Goal: Information Seeking & Learning: Learn about a topic

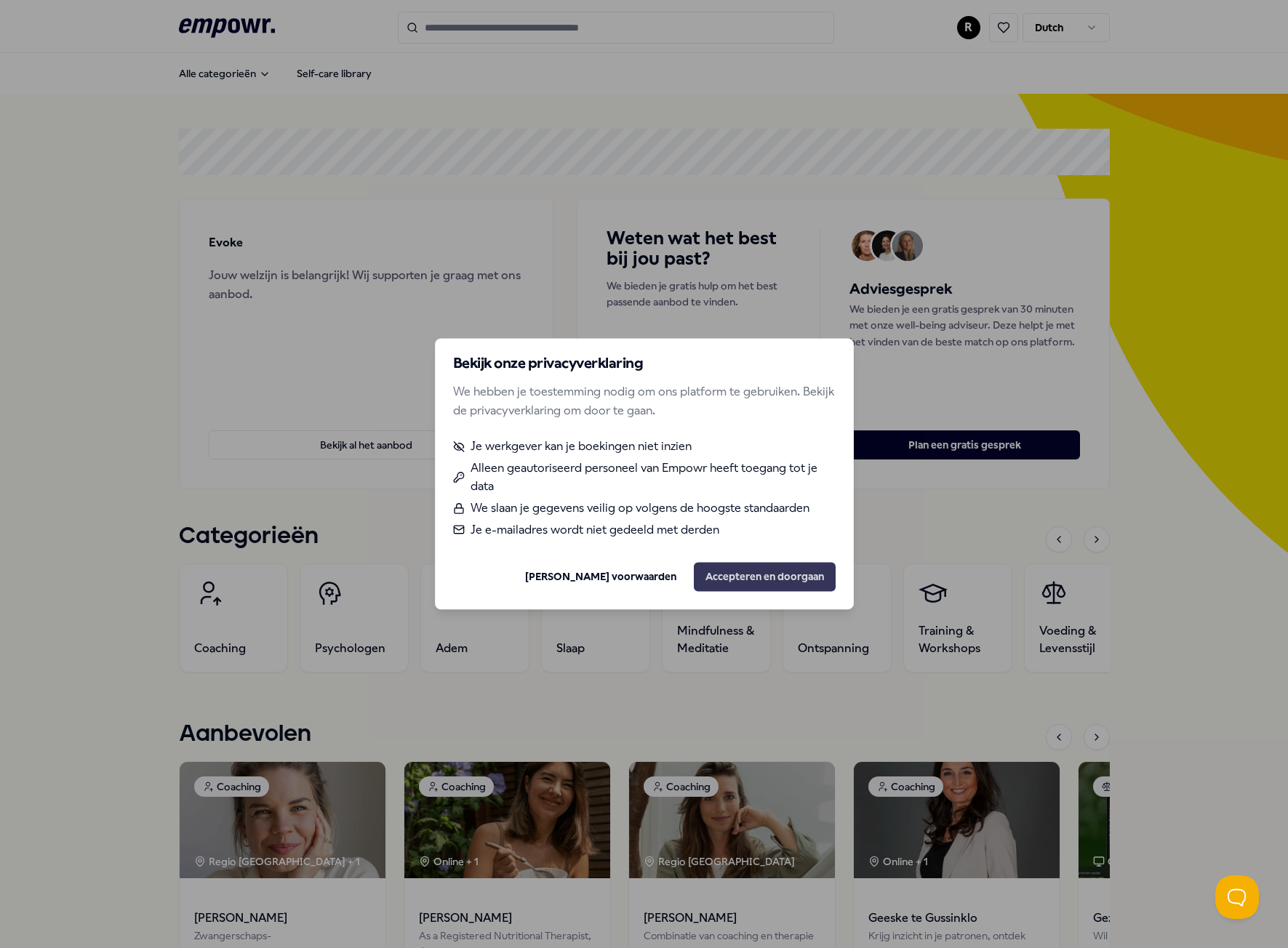
click at [745, 580] on button "Accepteren en doorgaan" at bounding box center [765, 577] width 142 height 29
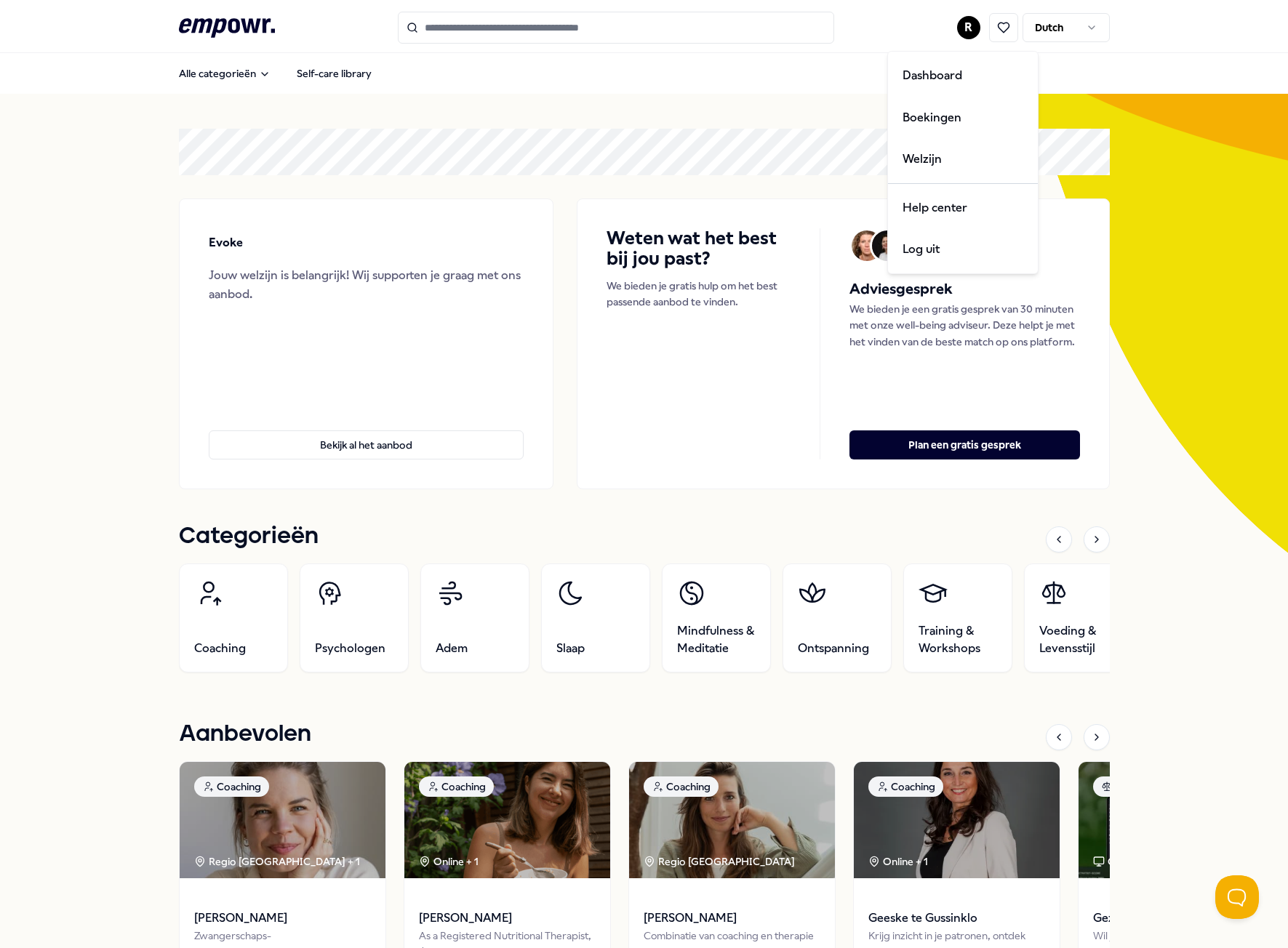
click at [959, 27] on html ".empowr-logo_svg__cls-1{fill:#03032f} R Dutch Alle categorieën Self-care librar…" at bounding box center [644, 474] width 1288 height 948
click at [751, 139] on html ".empowr-logo_svg__cls-1{fill:#03032f} R Dutch Alle categorieën Self-care librar…" at bounding box center [644, 474] width 1288 height 948
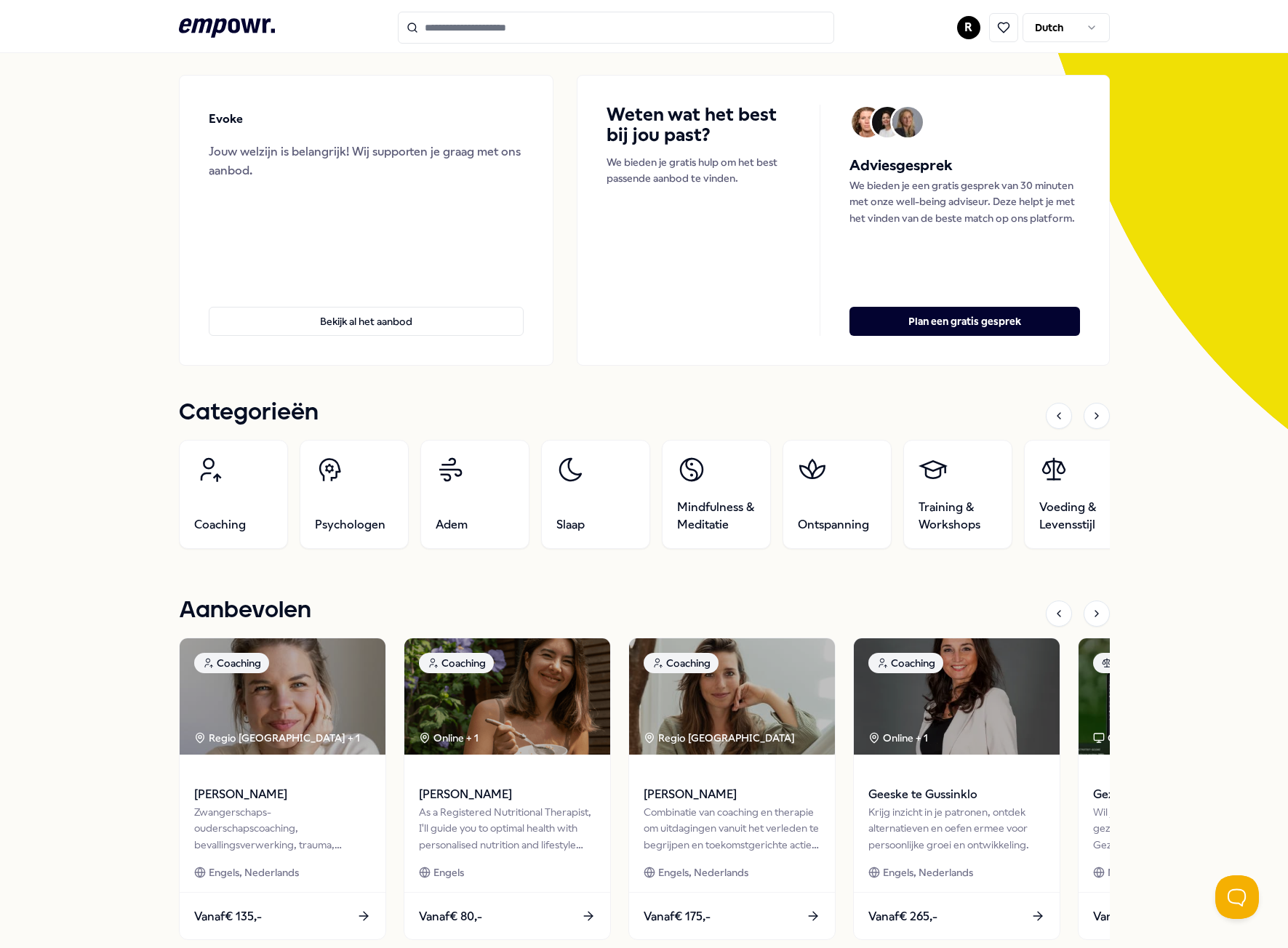
scroll to position [145, 0]
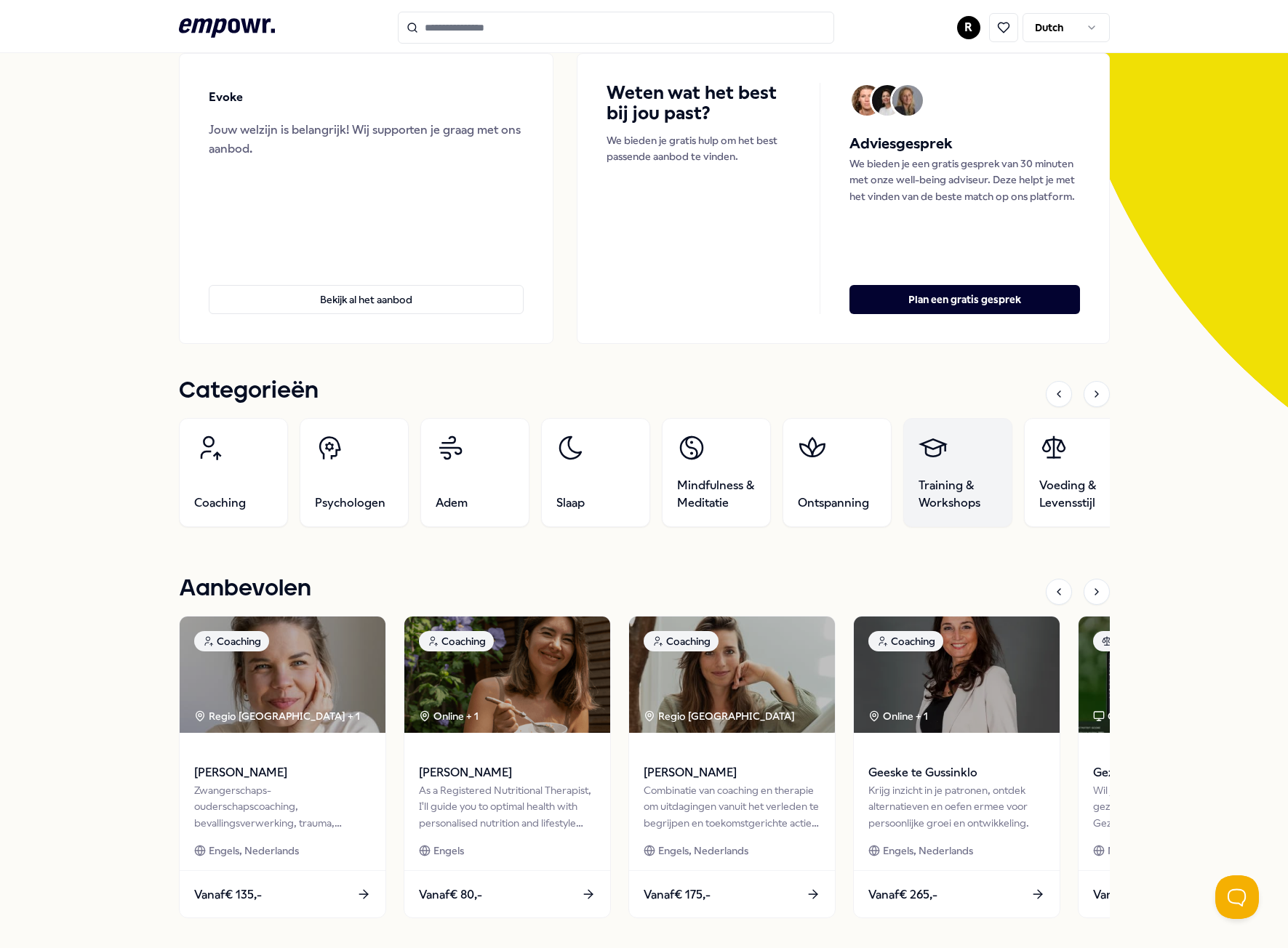
click at [962, 499] on span "Training & Workshops" at bounding box center [958, 494] width 79 height 35
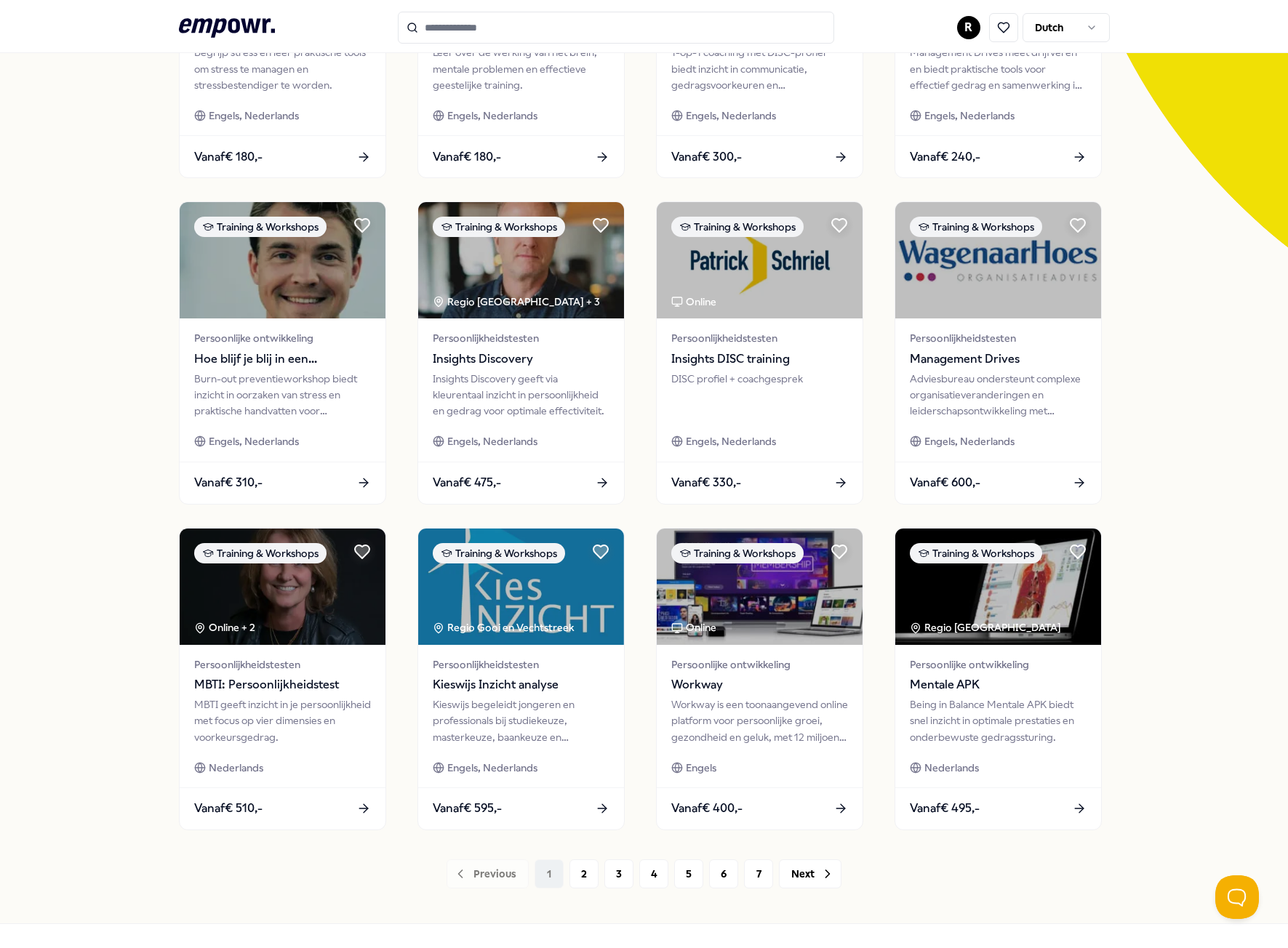
scroll to position [312, 0]
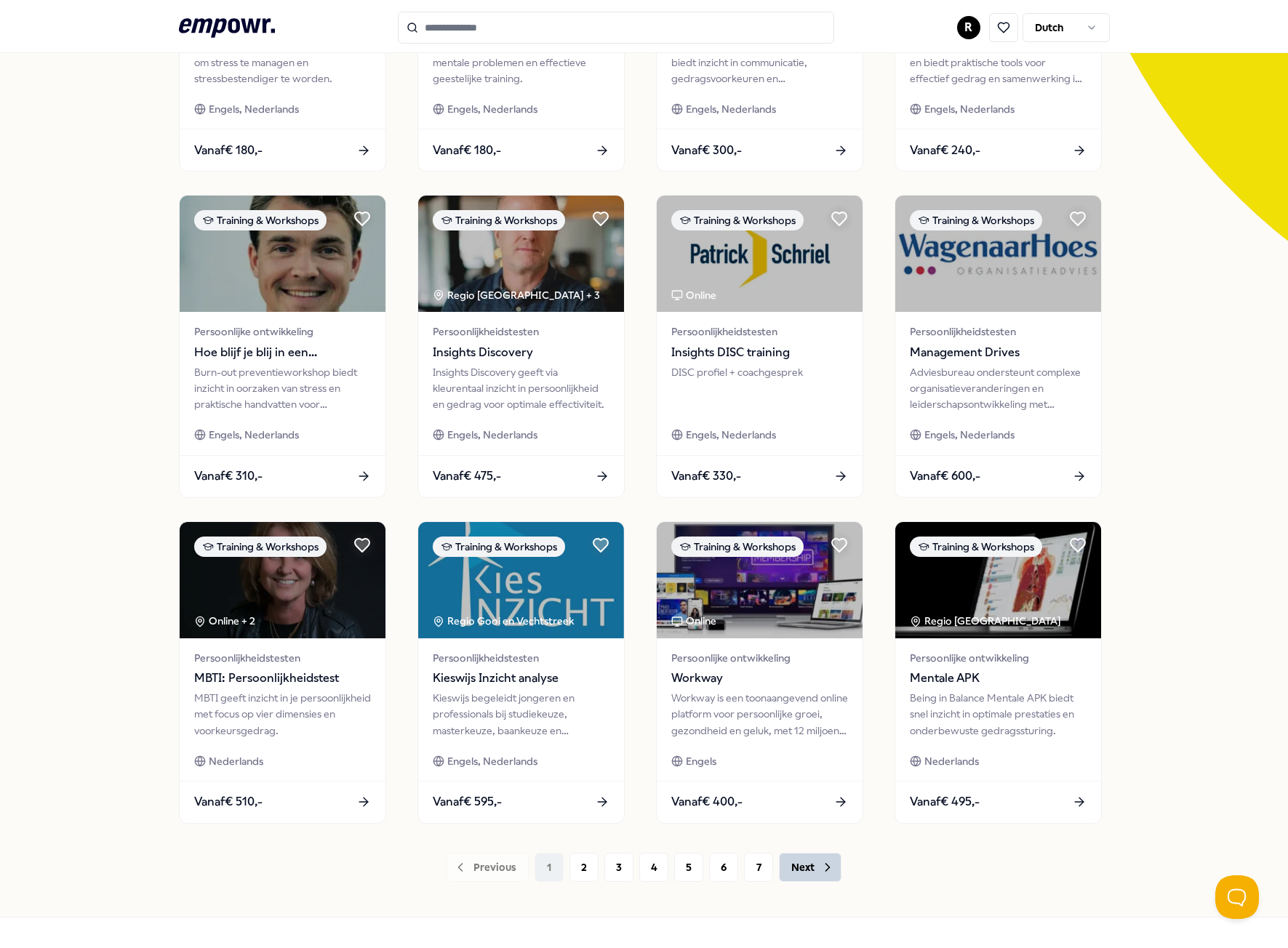
click at [813, 863] on button "Next" at bounding box center [810, 867] width 62 height 29
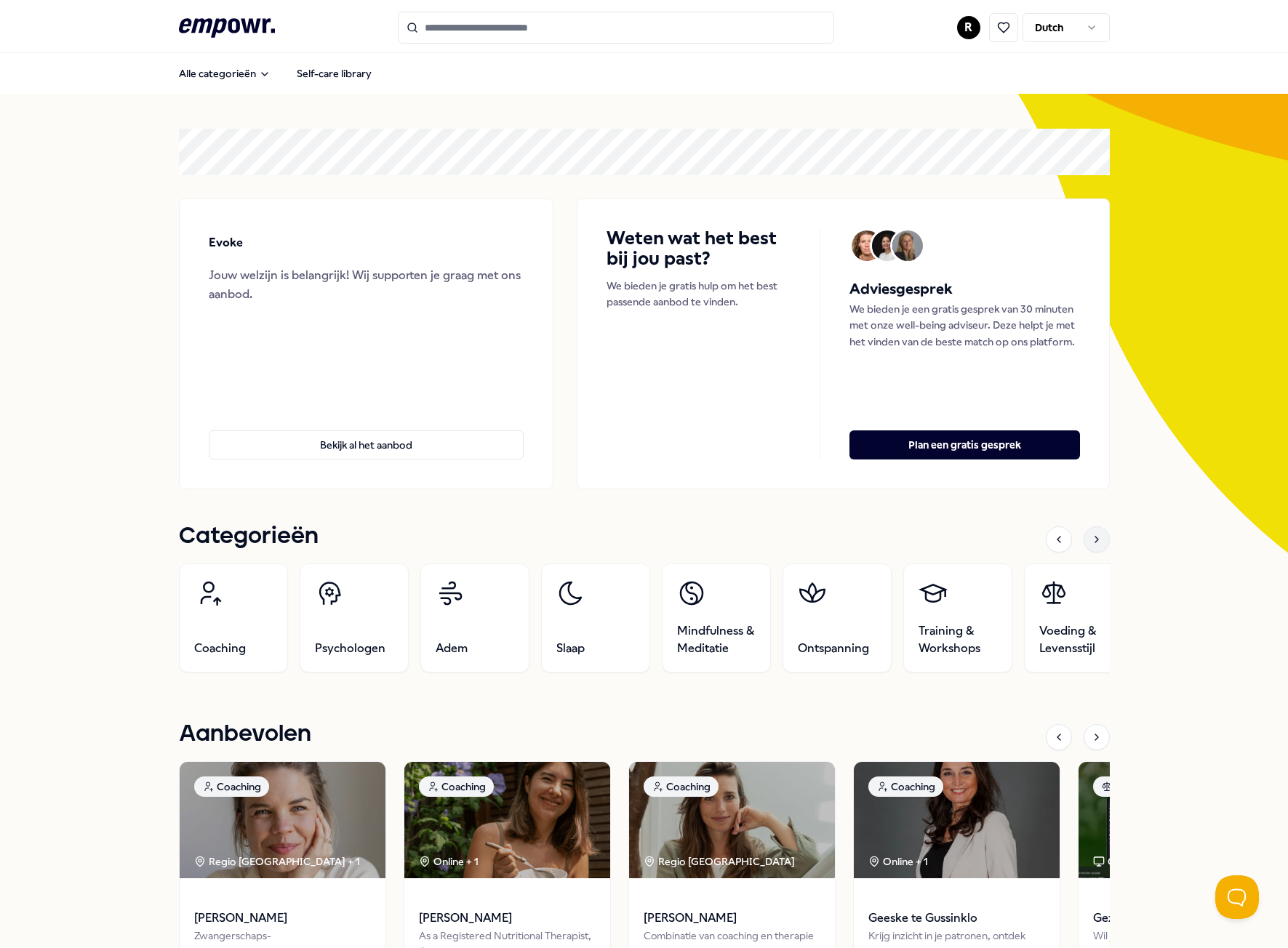
click at [1094, 540] on icon at bounding box center [1097, 539] width 12 height 12
click at [1024, 624] on link "Beweging" at bounding box center [1078, 618] width 109 height 109
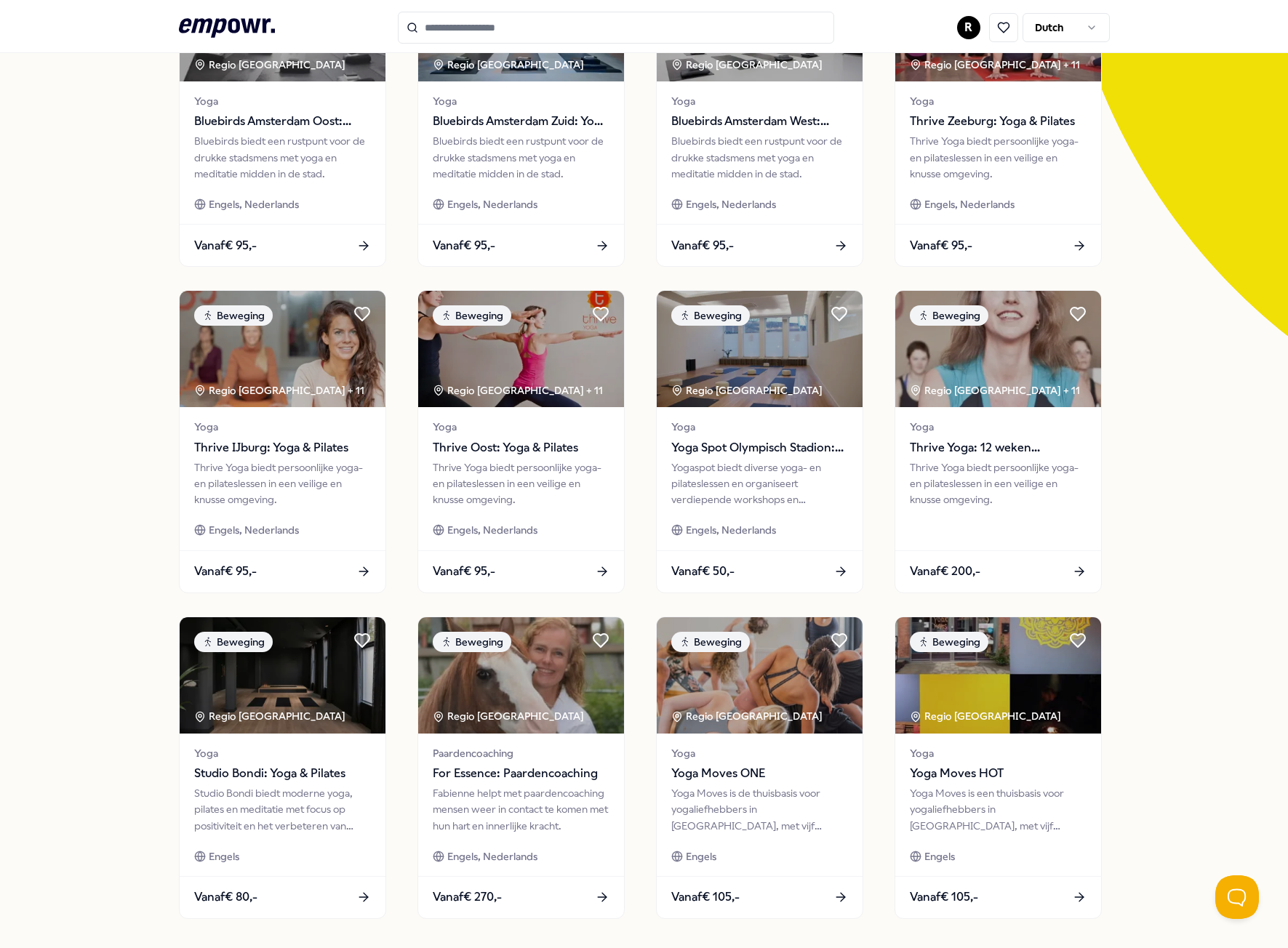
scroll to position [291, 0]
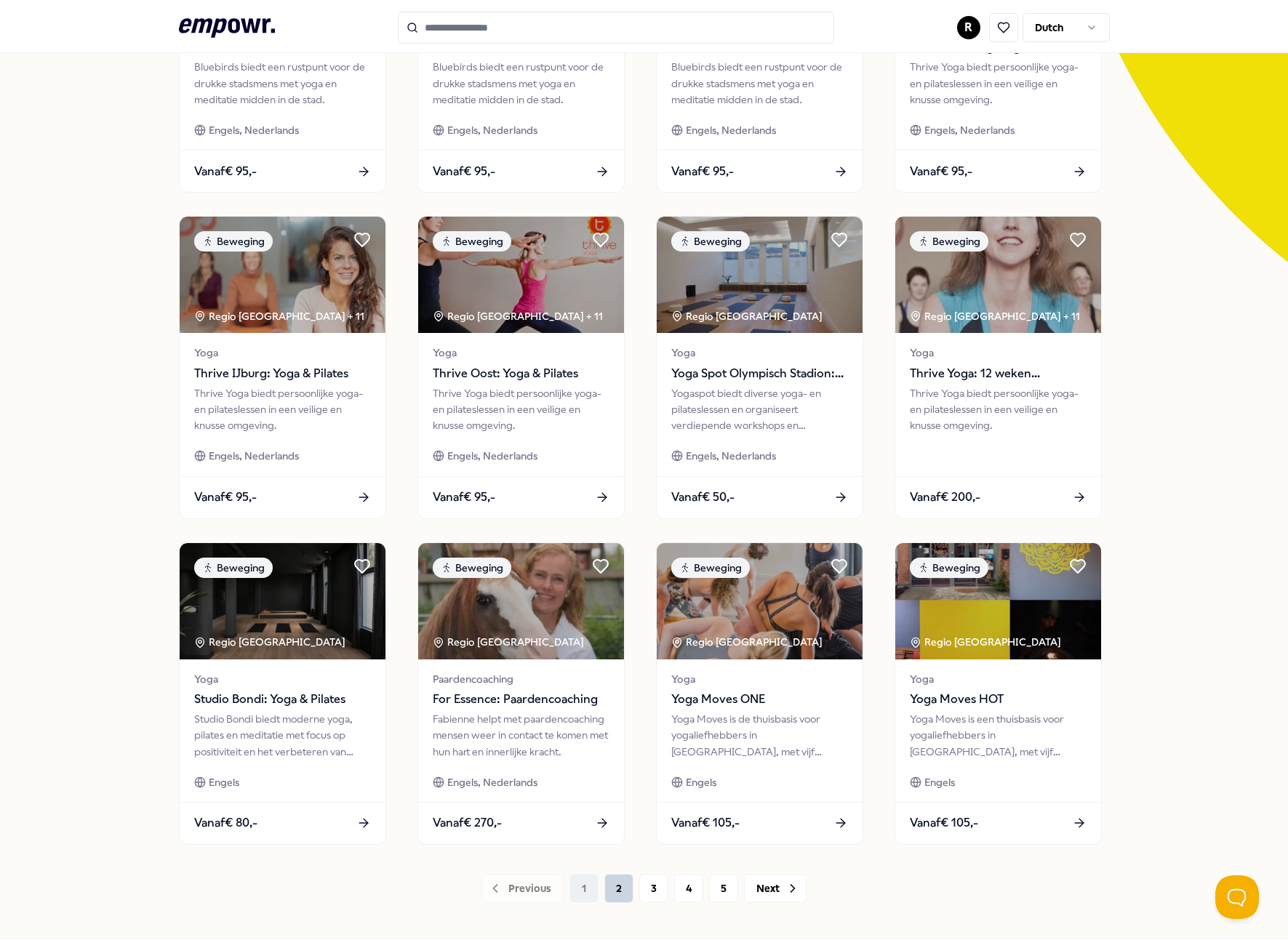
click at [610, 893] on button "2" at bounding box center [619, 889] width 29 height 29
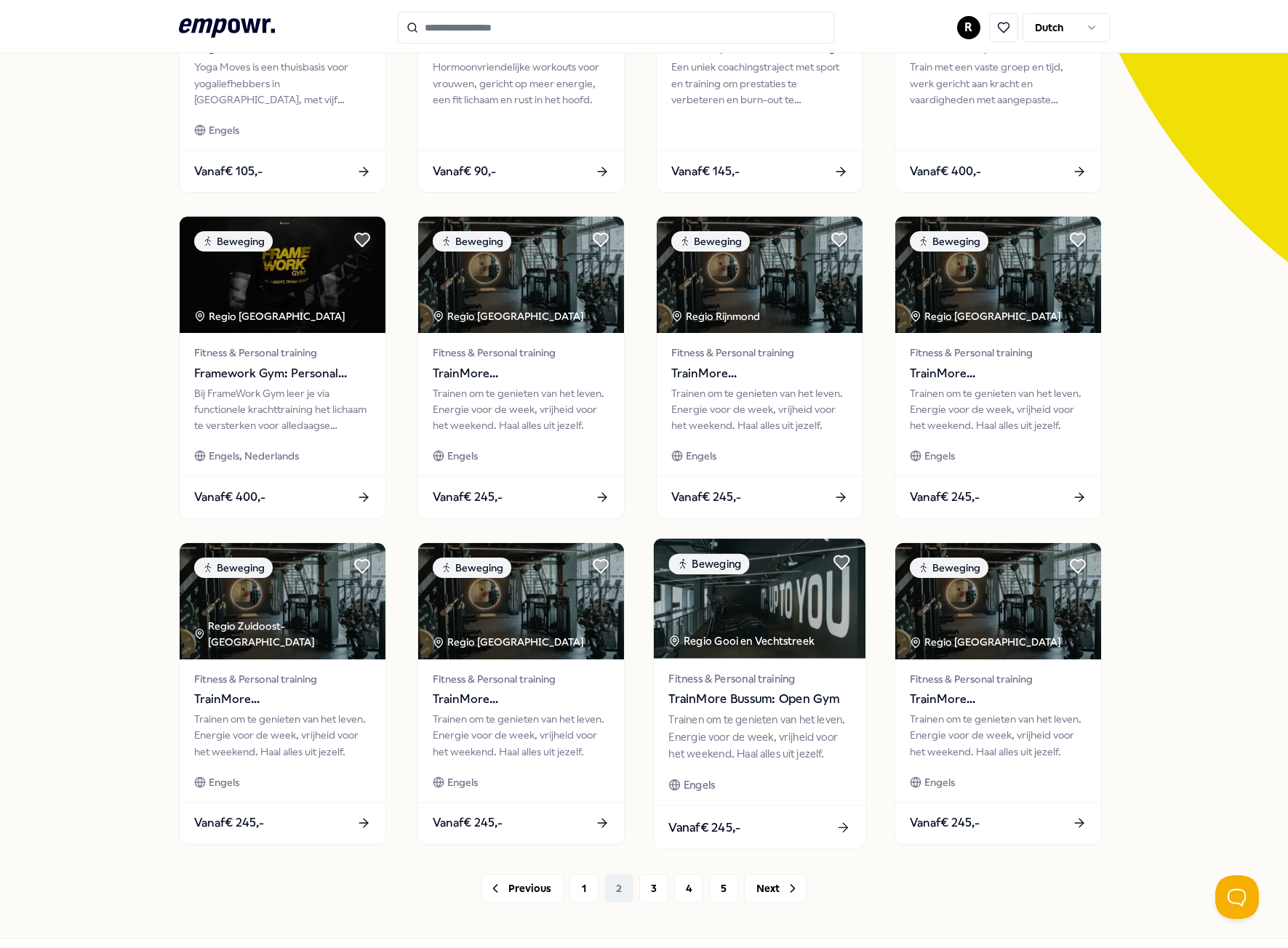
click at [723, 691] on span "TrainMore Bussum: Open Gym" at bounding box center [759, 699] width 182 height 18
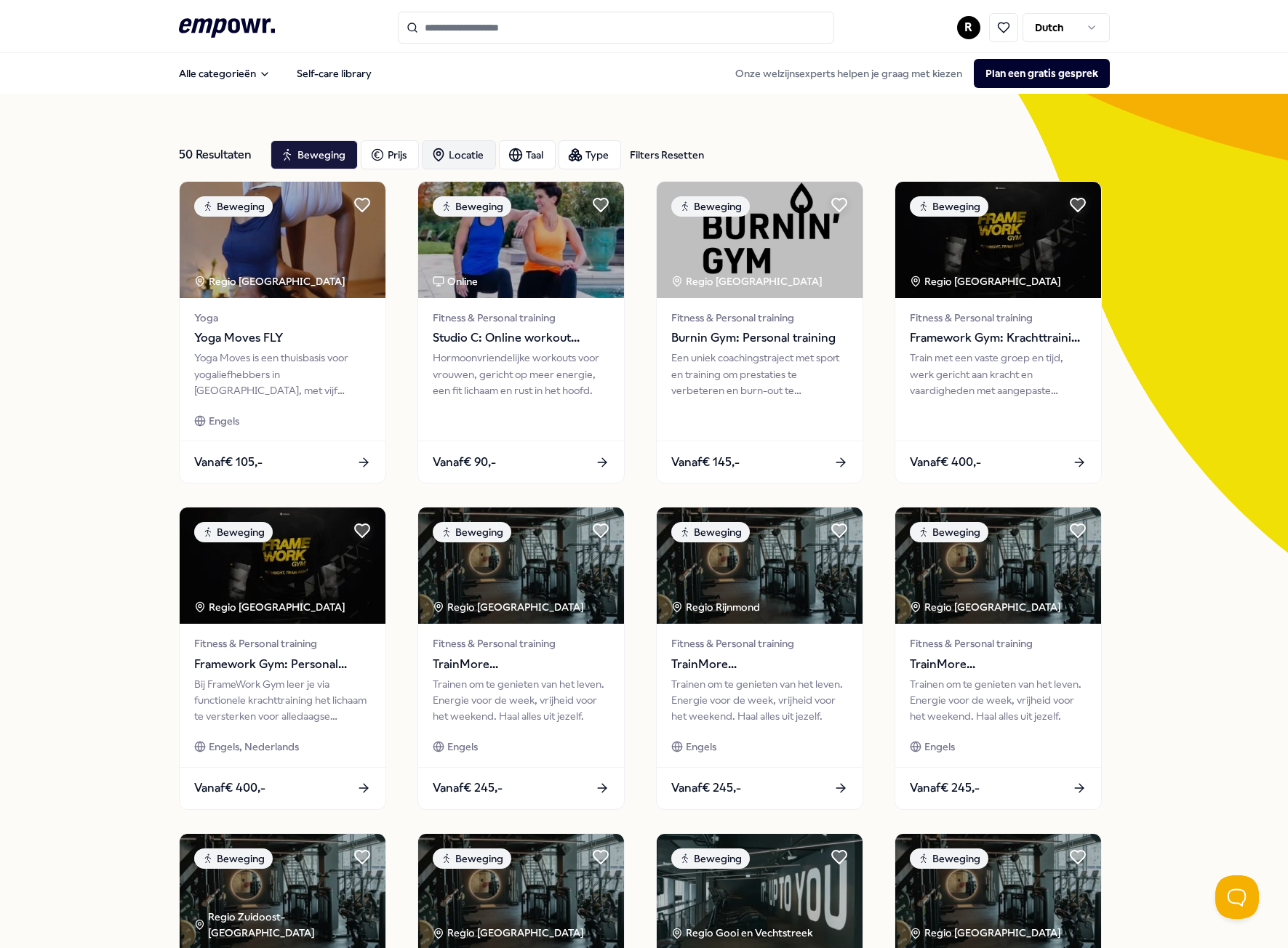
click at [470, 160] on div "Locatie" at bounding box center [459, 155] width 74 height 29
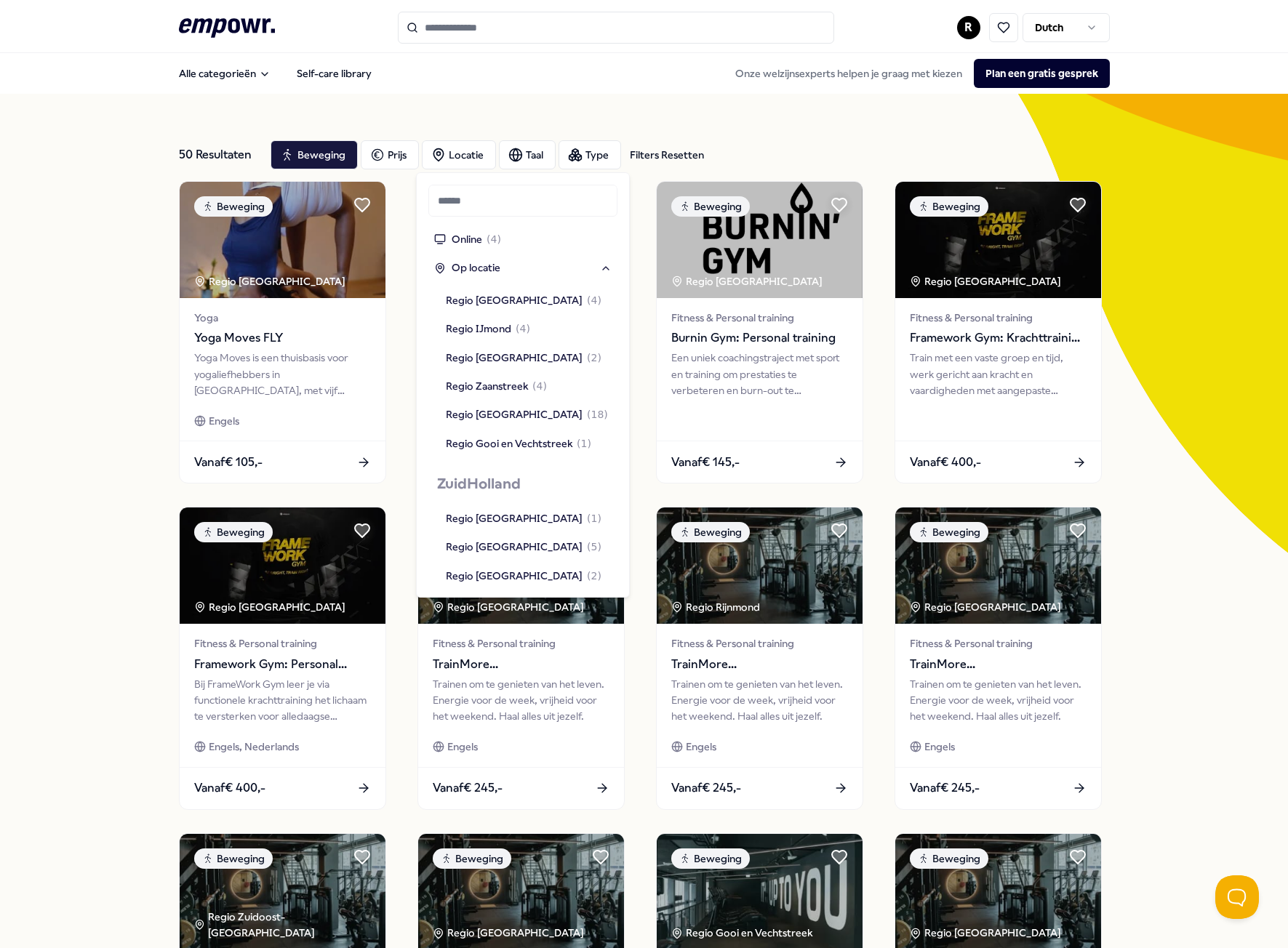
scroll to position [1018, 0]
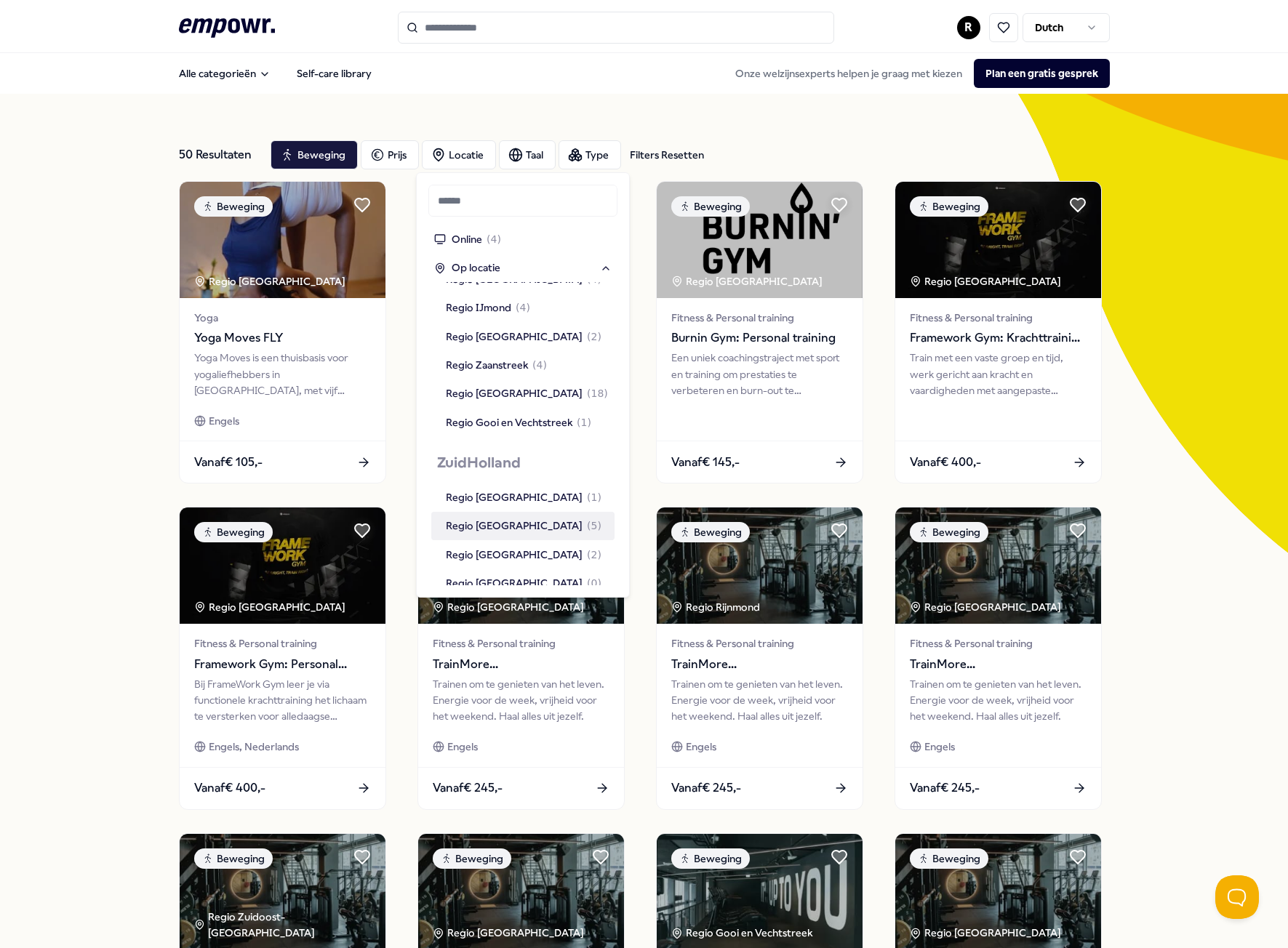
click at [510, 518] on div "Regio [GEOGRAPHIC_DATA] ( 5 )" at bounding box center [524, 526] width 156 height 16
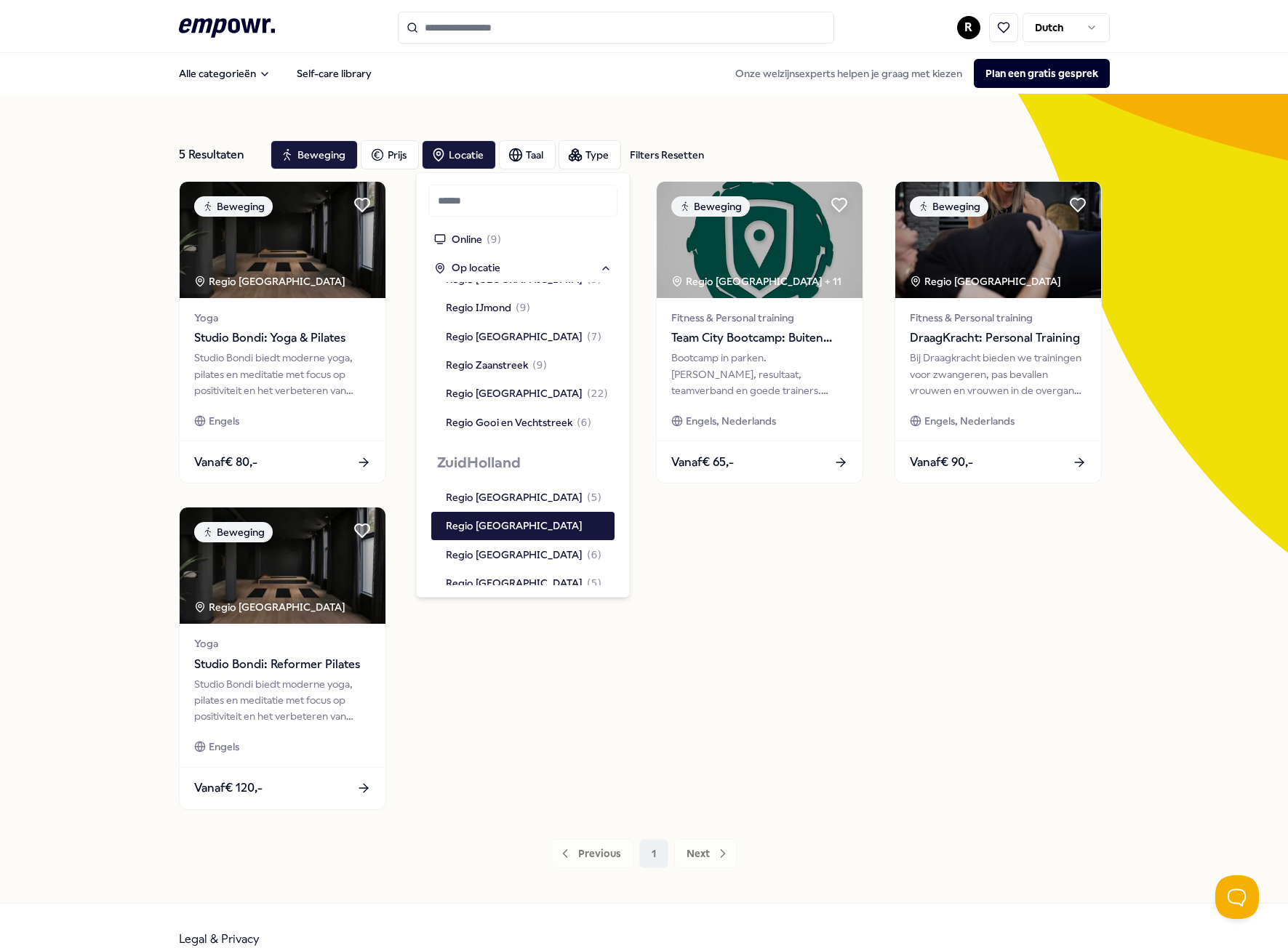
click at [967, 767] on div "Beweging Regio Den Haag Yoga Studio Bondi: Yoga & Pilates Studio Bondi biedt mo…" at bounding box center [644, 495] width 931 height 629
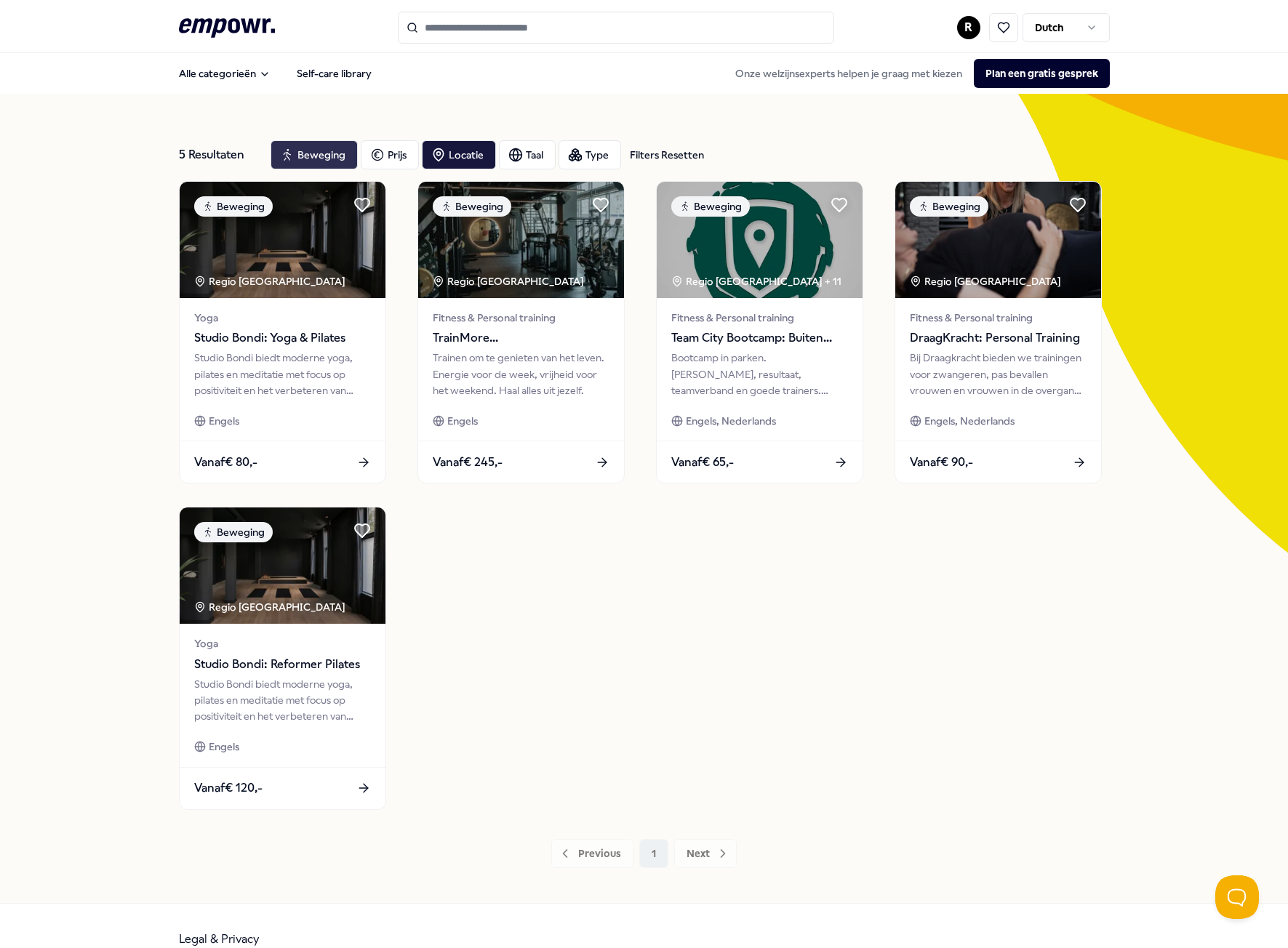
click at [290, 152] on div "Beweging" at bounding box center [314, 155] width 88 height 29
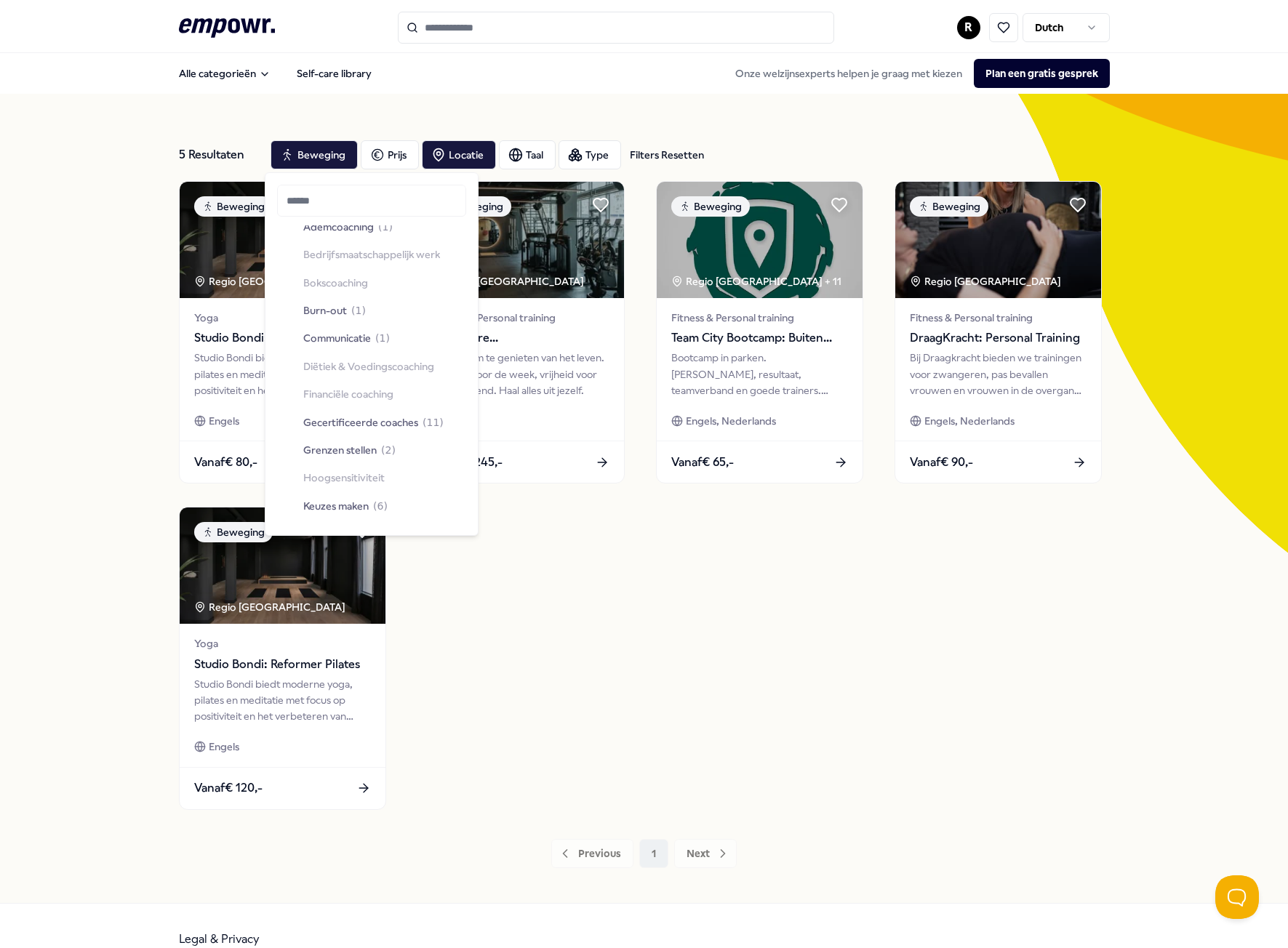
scroll to position [73, 0]
click at [226, 33] on icon ".empowr-logo_svg__cls-1{fill:#03032f}" at bounding box center [227, 28] width 96 height 27
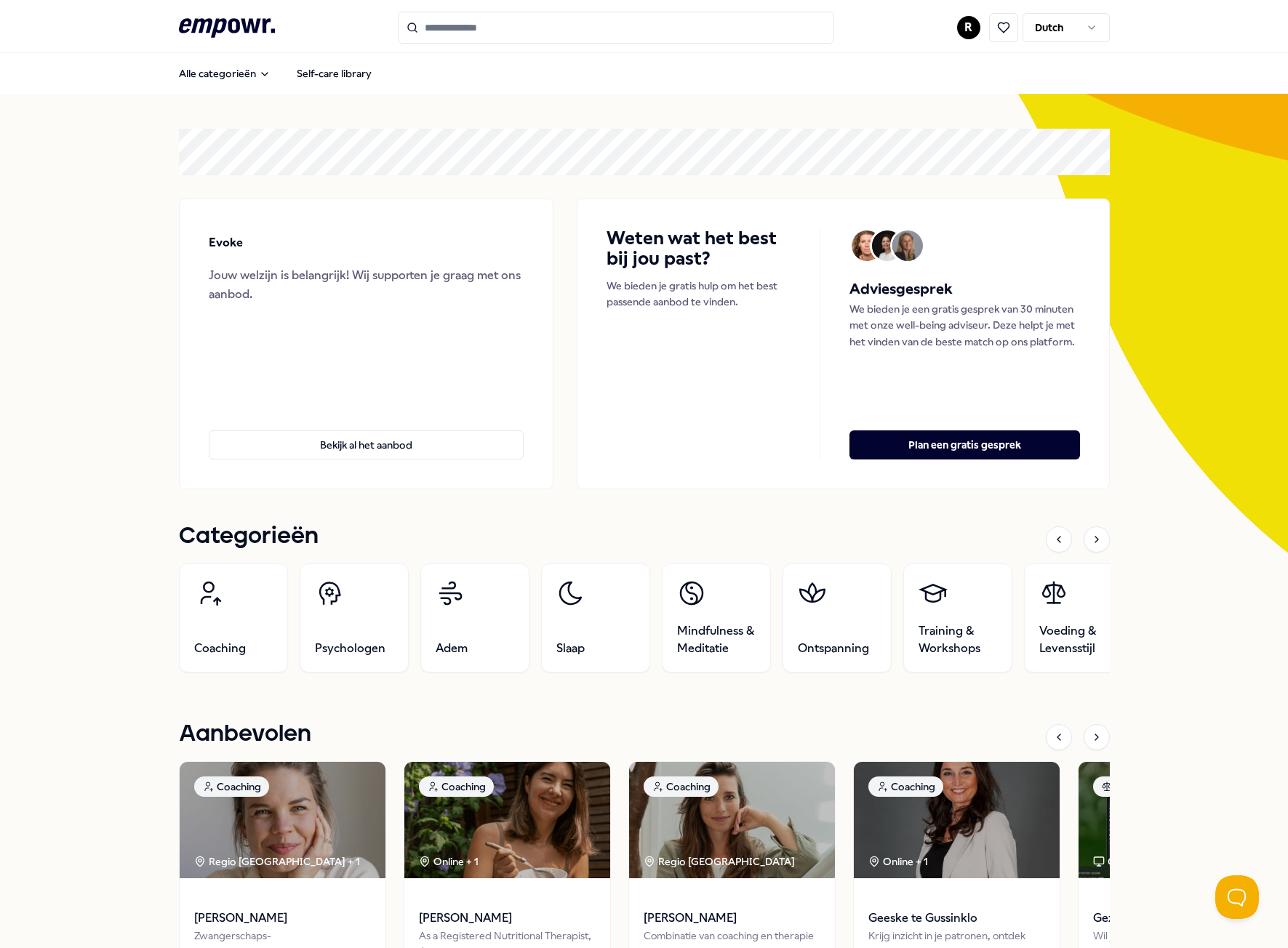
click at [197, 543] on h1 "Categorieën" at bounding box center [248, 536] width 139 height 36
click at [462, 638] on link "Adem" at bounding box center [475, 618] width 109 height 109
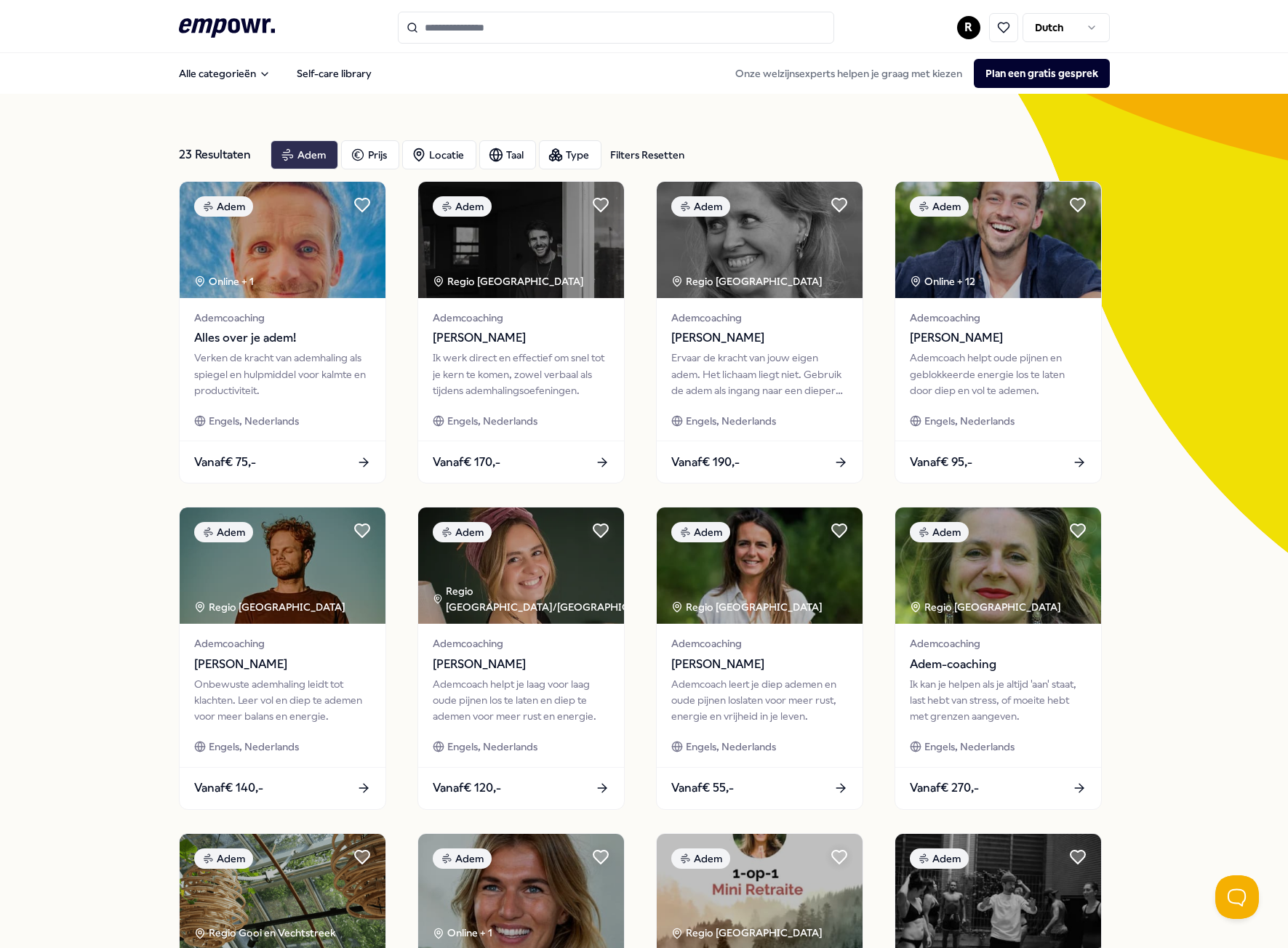
click at [300, 146] on div "Adem" at bounding box center [304, 155] width 67 height 29
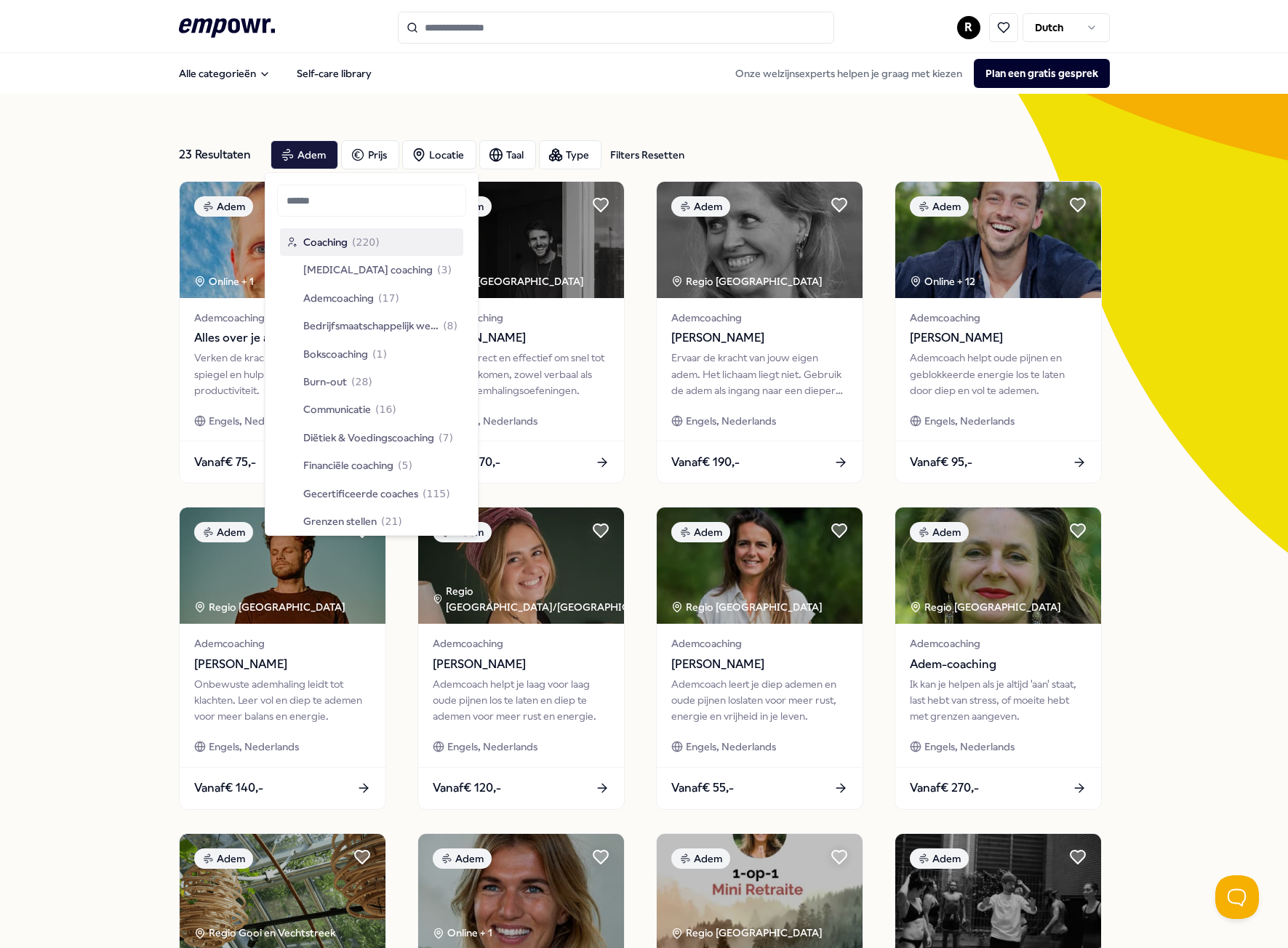
click at [315, 247] on span "Coaching" at bounding box center [326, 242] width 45 height 16
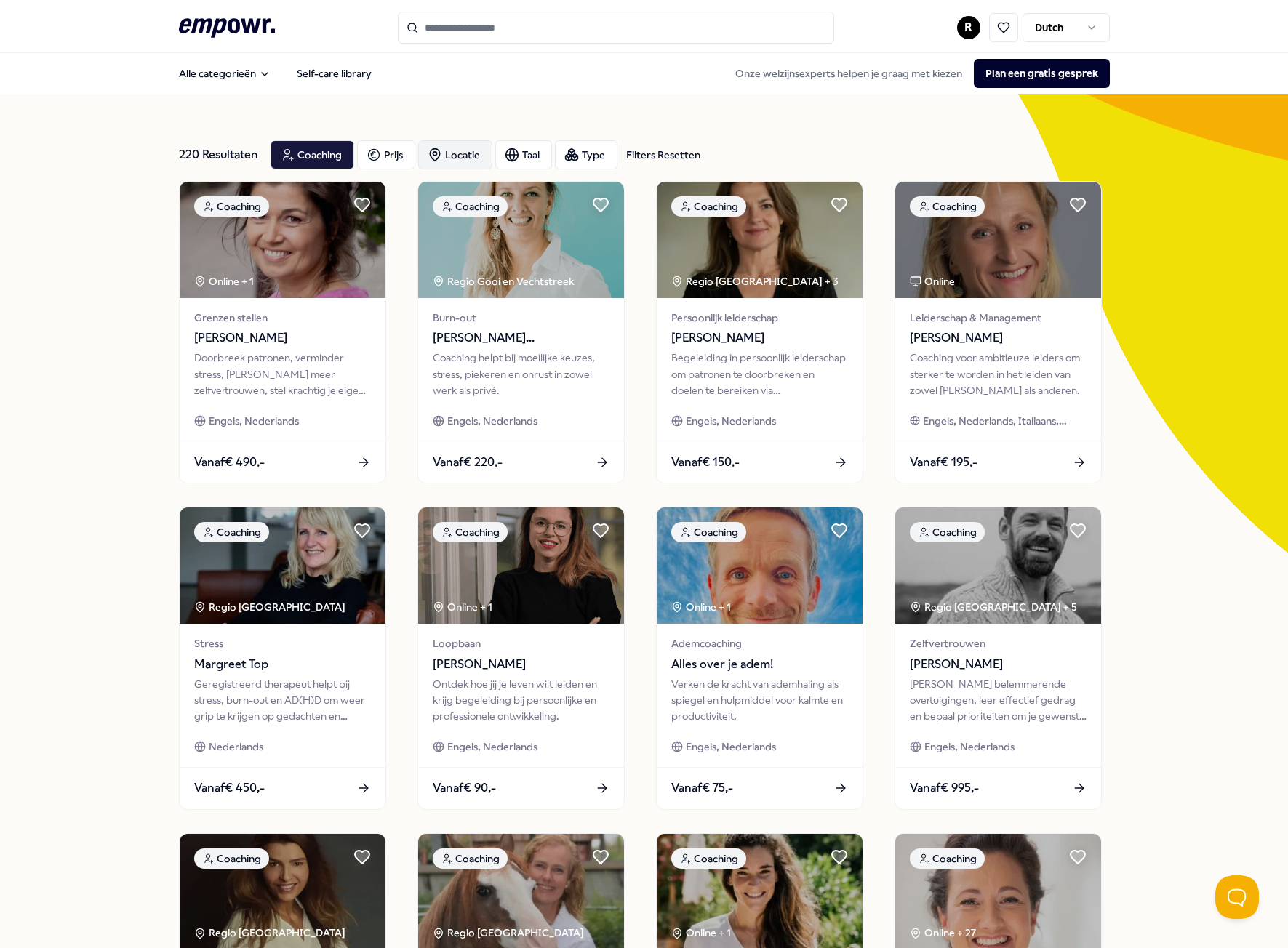
click at [438, 160] on div "Locatie" at bounding box center [456, 155] width 74 height 29
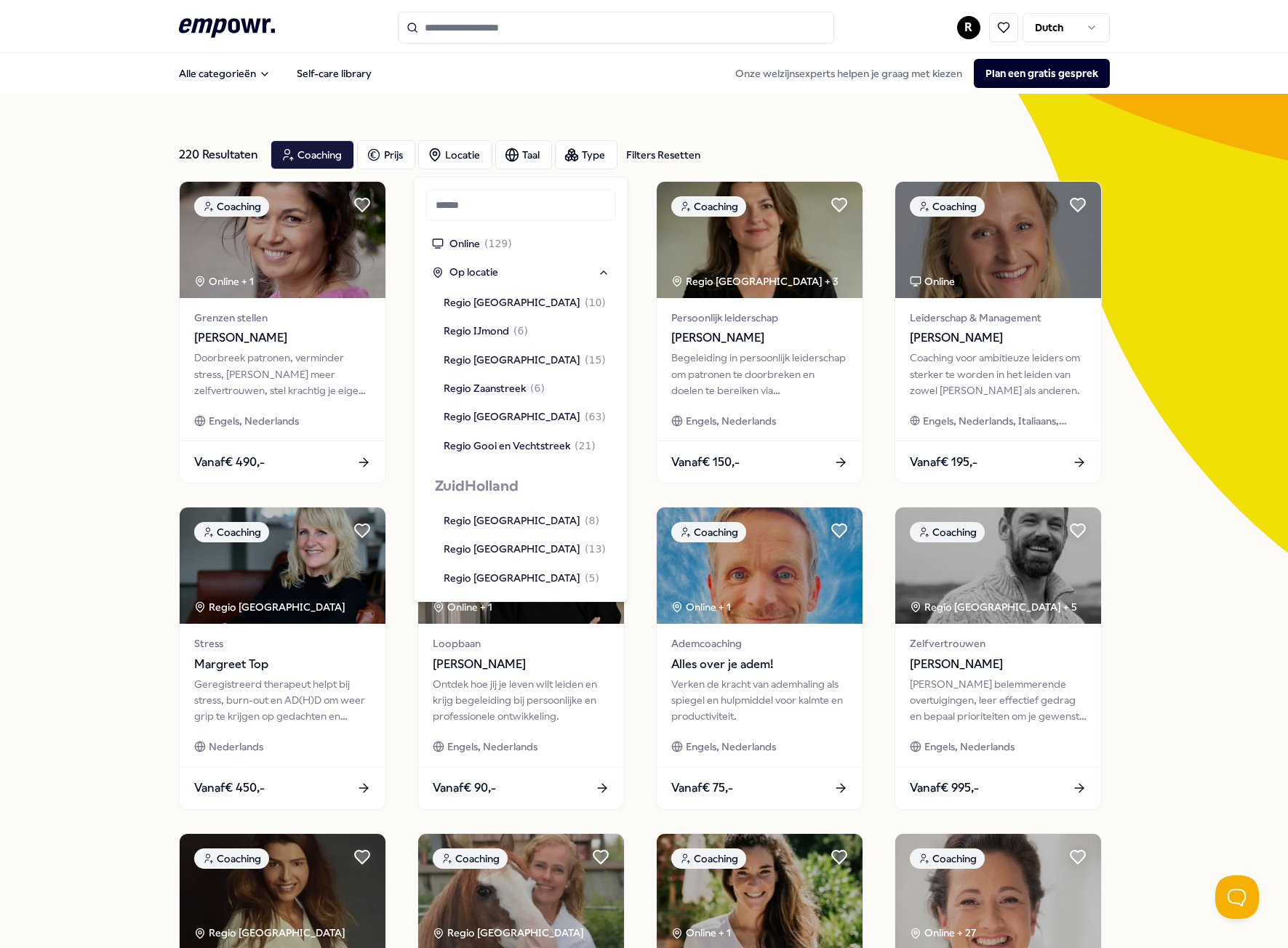
scroll to position [1018, 0]
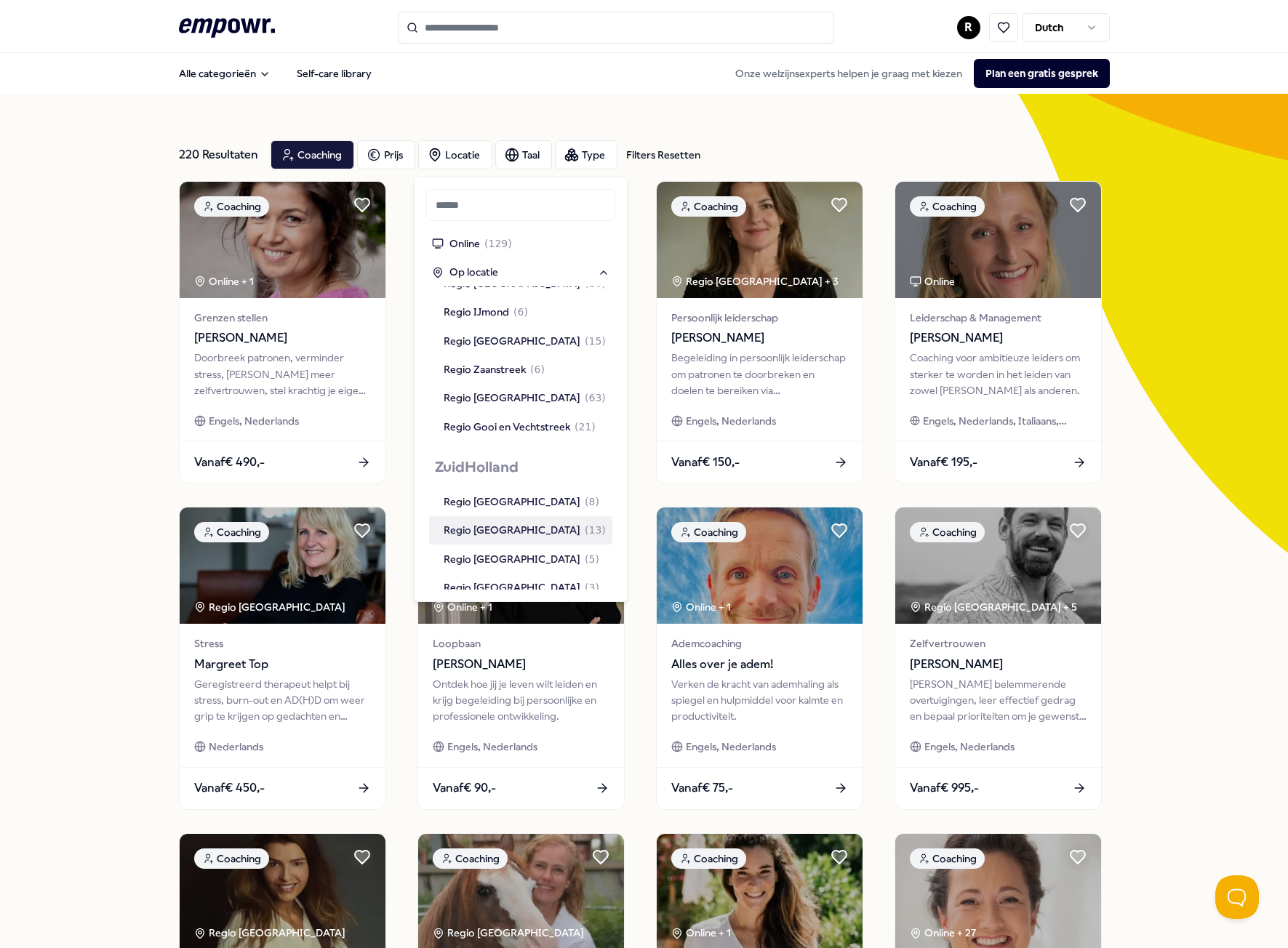
click at [505, 522] on div "Regio [GEOGRAPHIC_DATA] ( 13 )" at bounding box center [525, 529] width 163 height 16
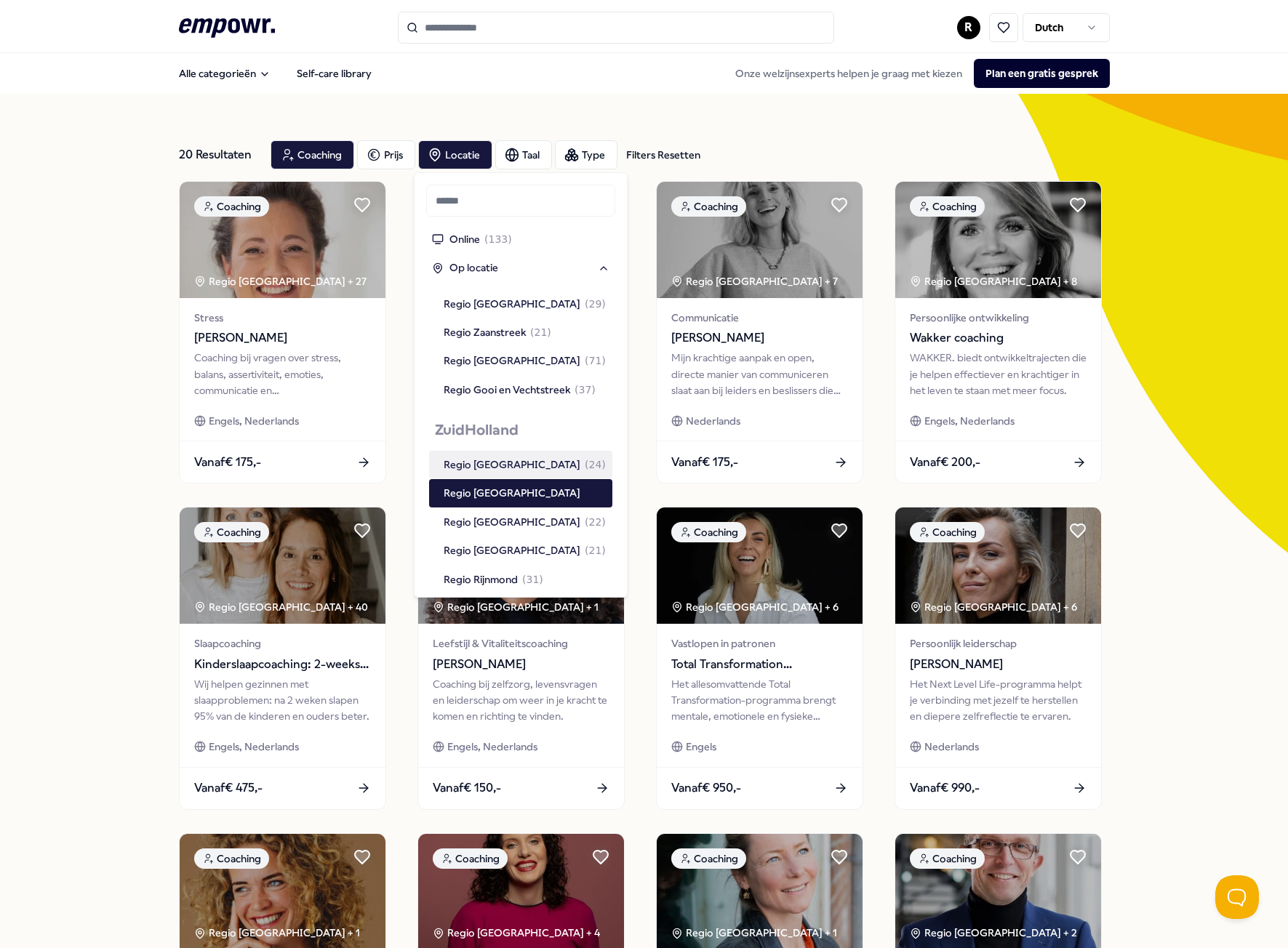
click at [128, 528] on div "20 Resultaten Filters Resetten Coaching Prijs Locatie Taal Type Filters Resette…" at bounding box center [644, 661] width 1288 height 1135
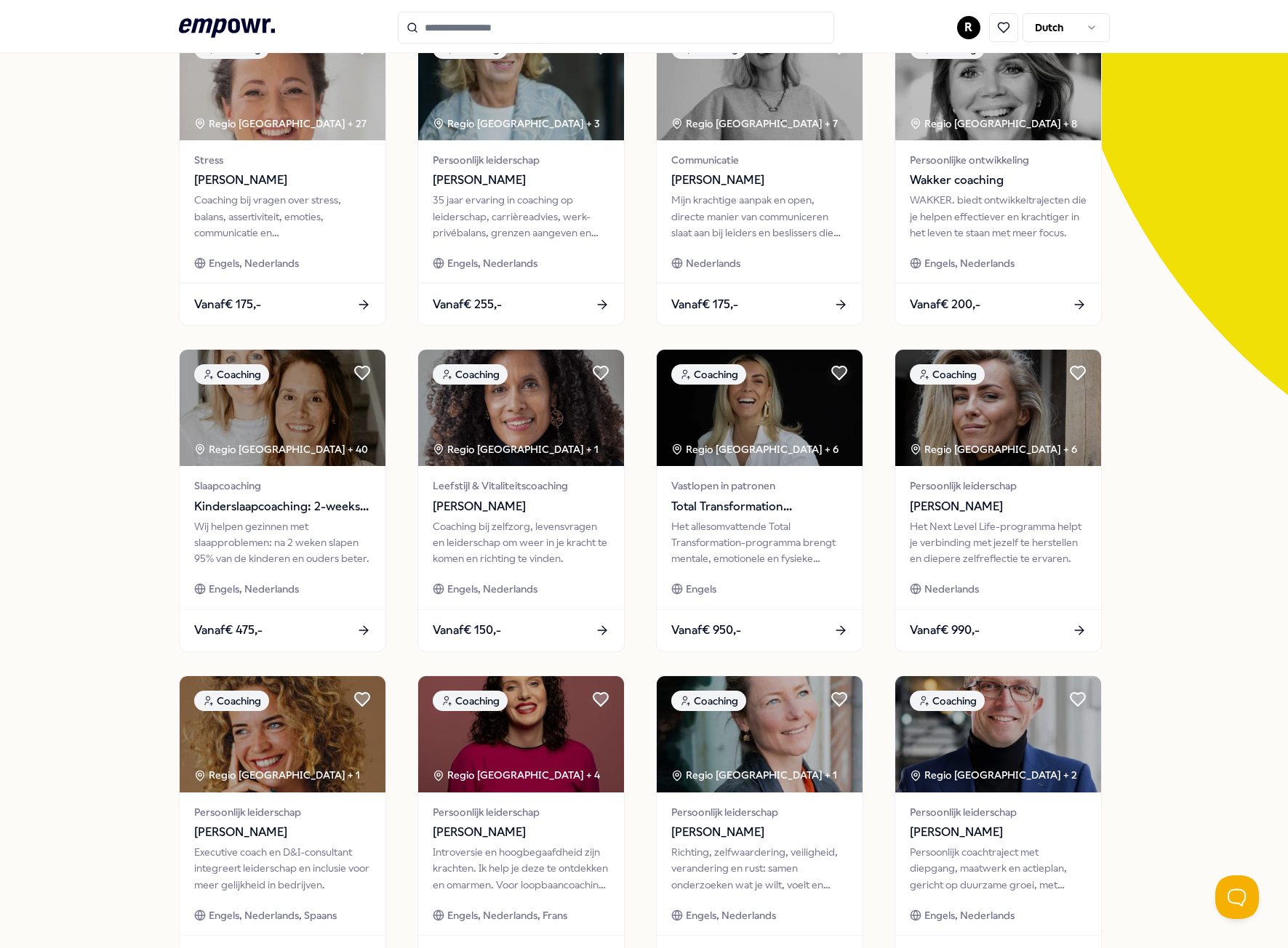
scroll to position [0, 0]
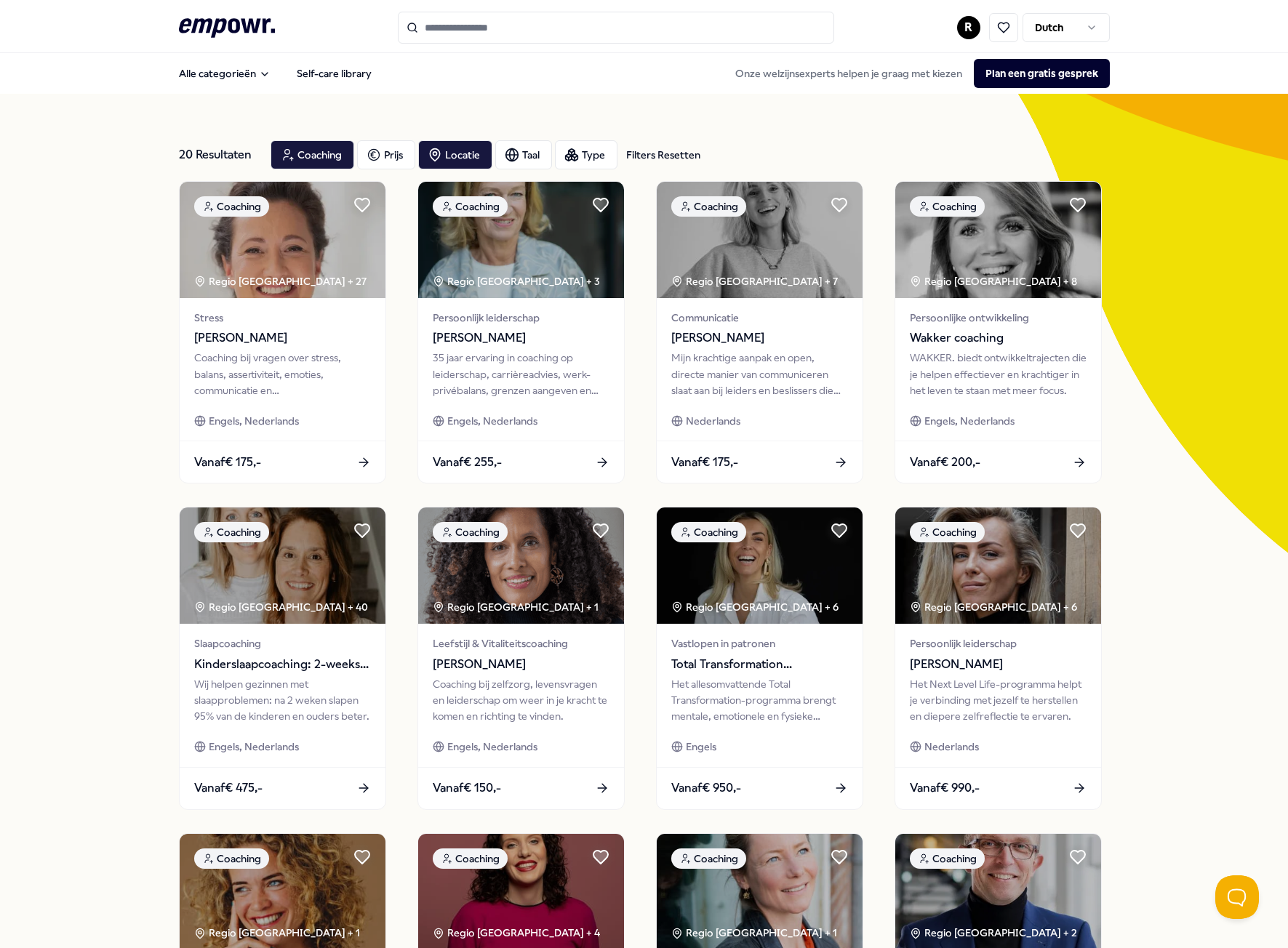
click at [203, 35] on icon ".empowr-logo_svg__cls-1{fill:#03032f}" at bounding box center [227, 28] width 96 height 27
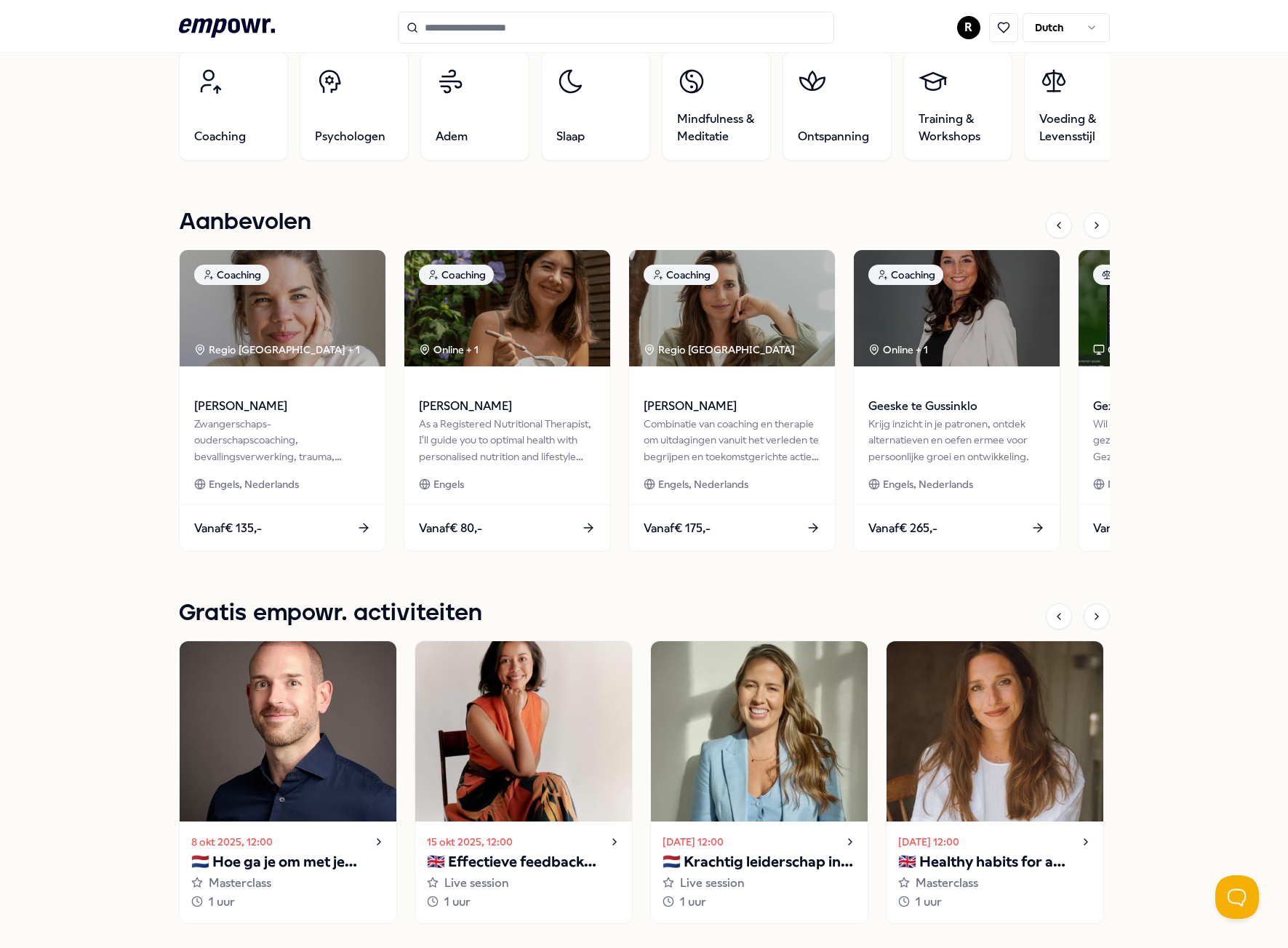
scroll to position [582, 0]
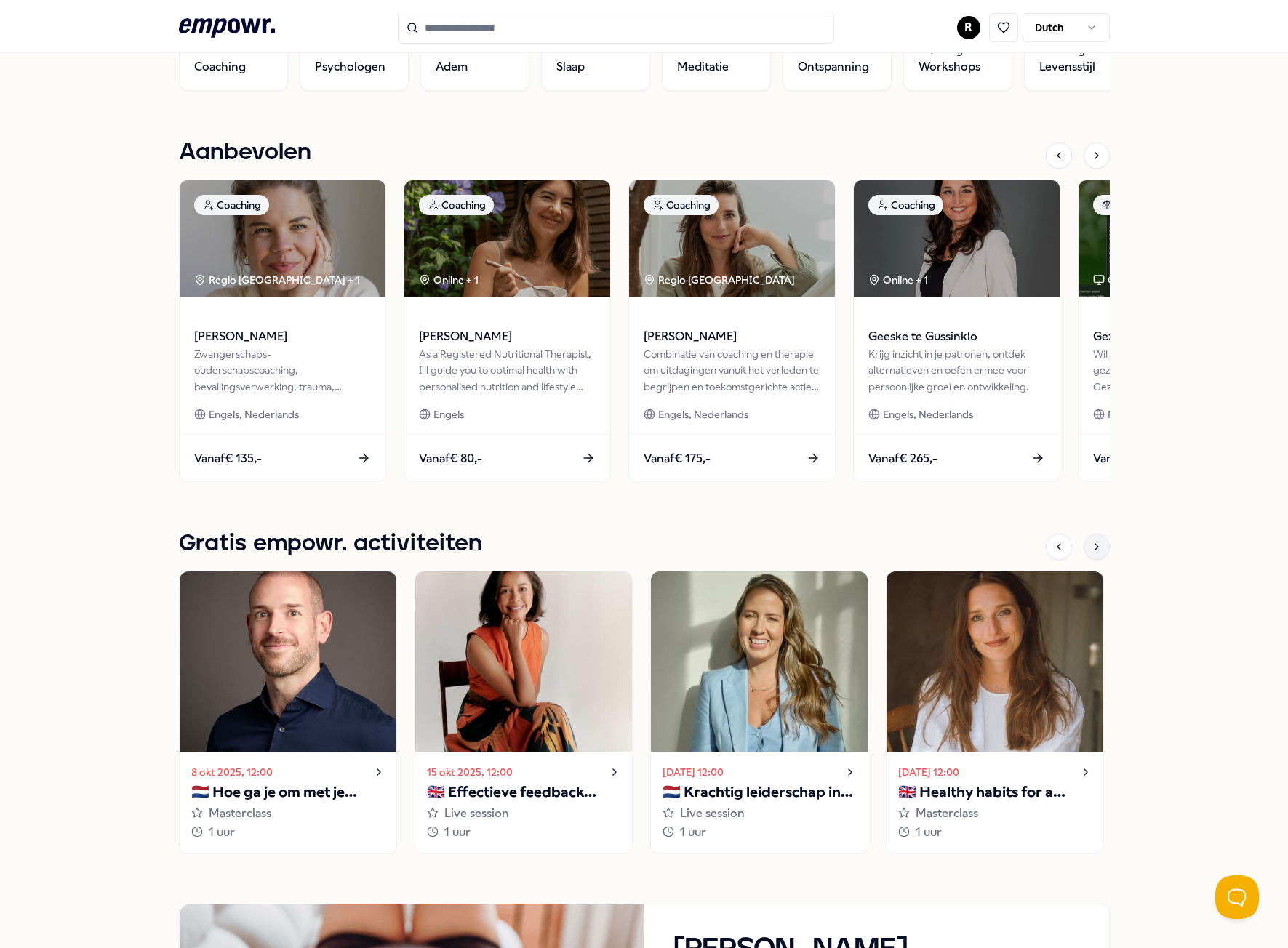
click at [1094, 551] on icon at bounding box center [1097, 547] width 12 height 12
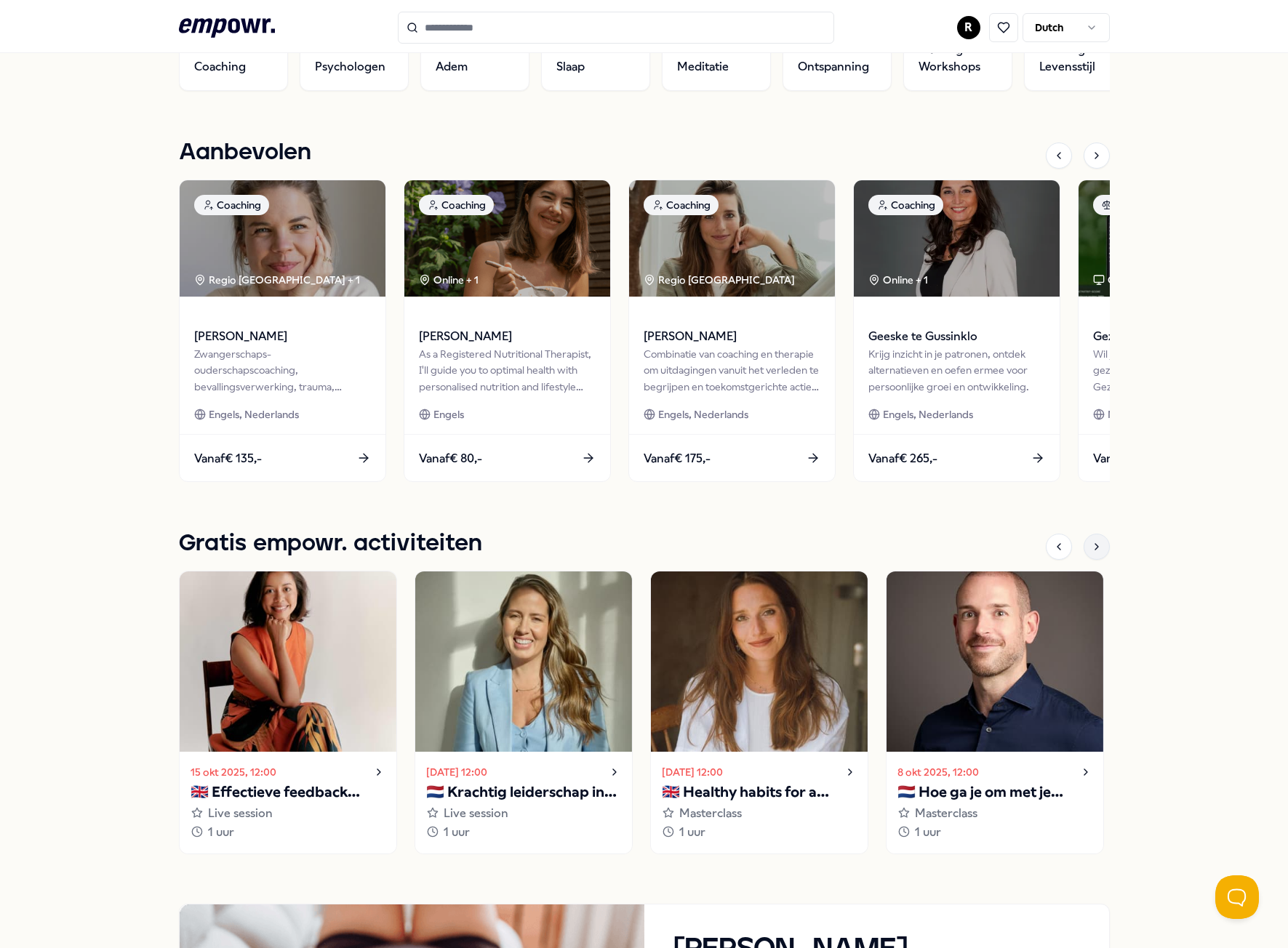
click at [1094, 551] on icon at bounding box center [1097, 547] width 12 height 12
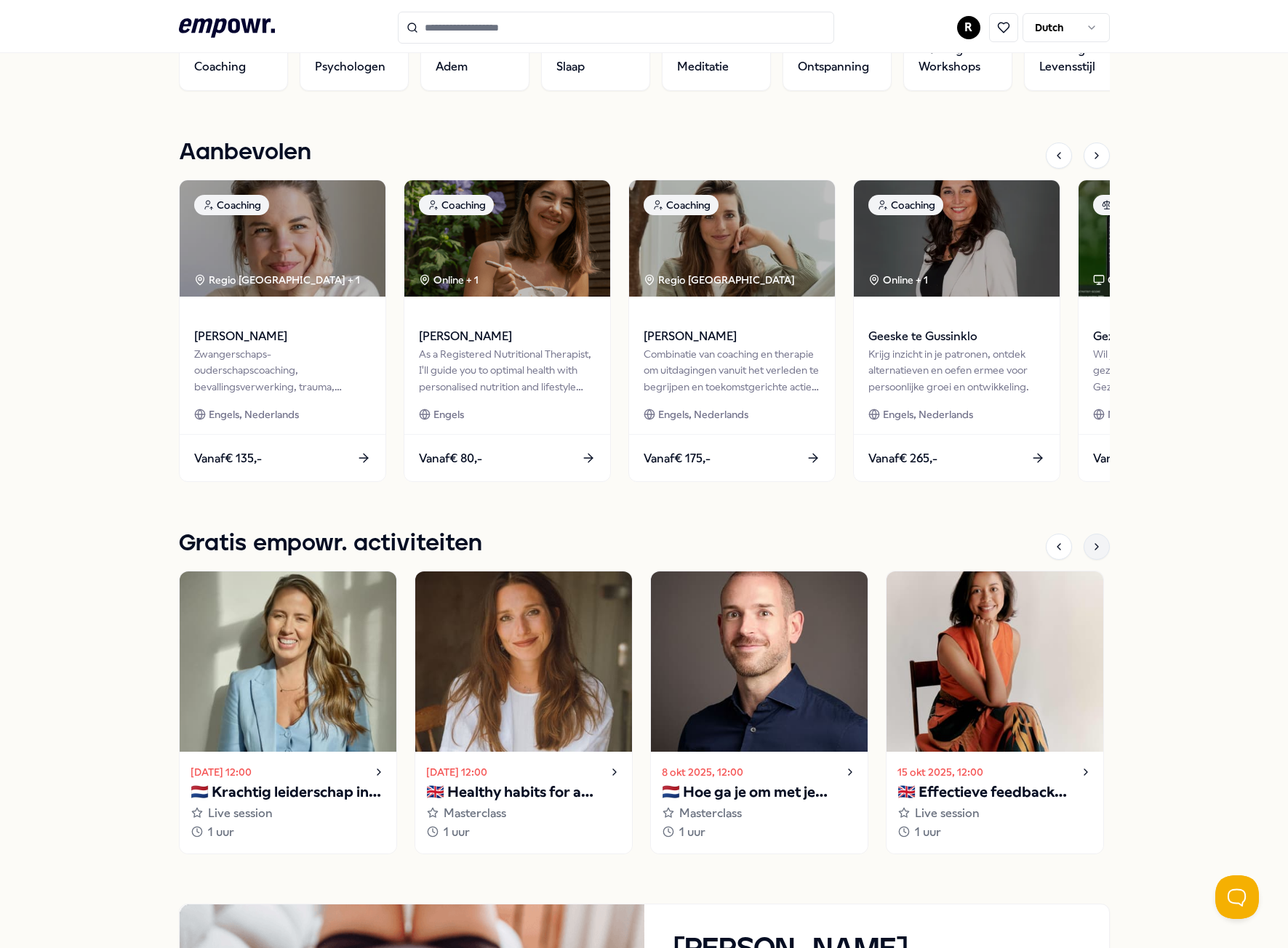
click at [1094, 551] on icon at bounding box center [1097, 547] width 12 height 12
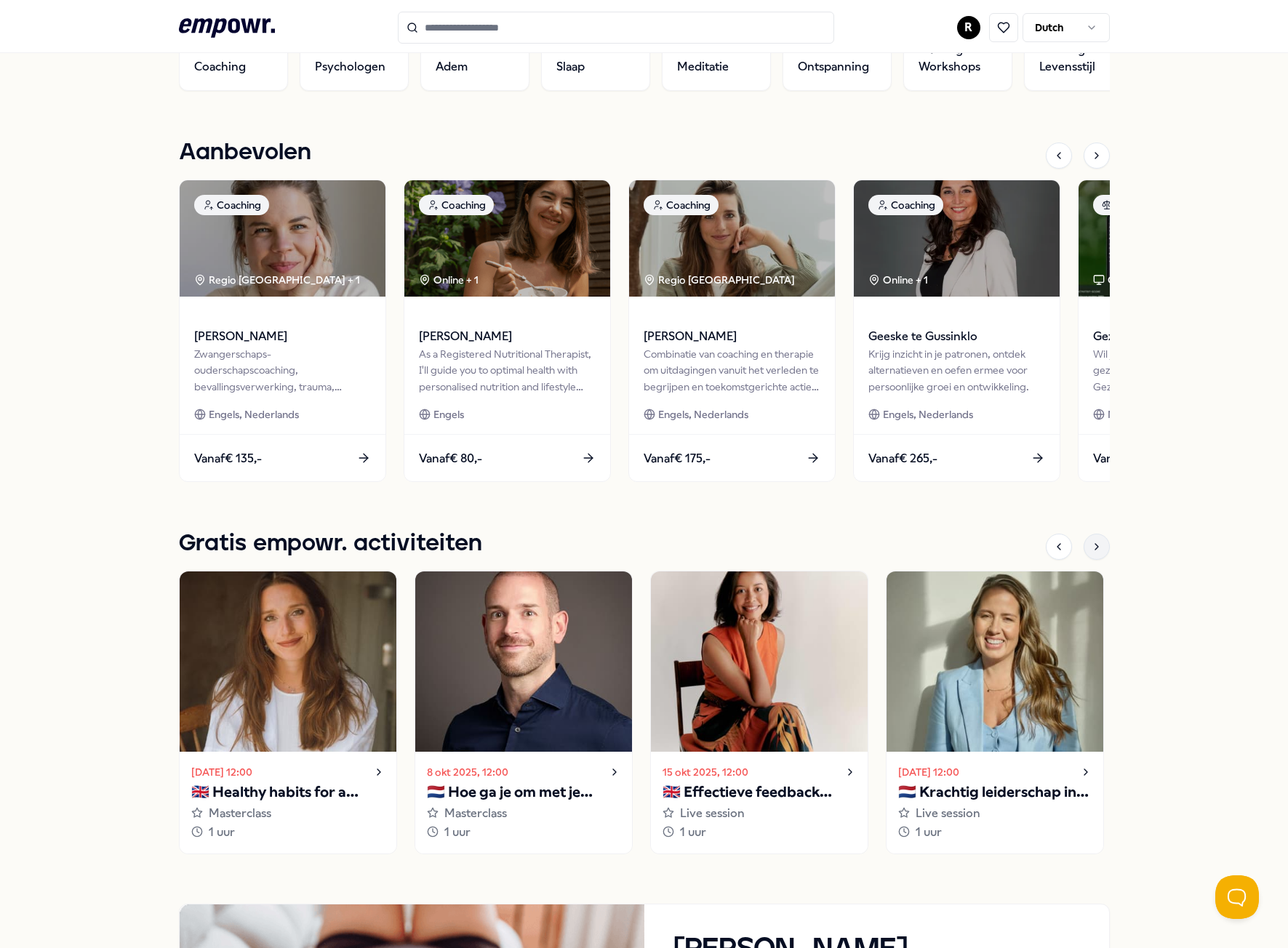
click at [1094, 551] on icon at bounding box center [1097, 547] width 12 height 12
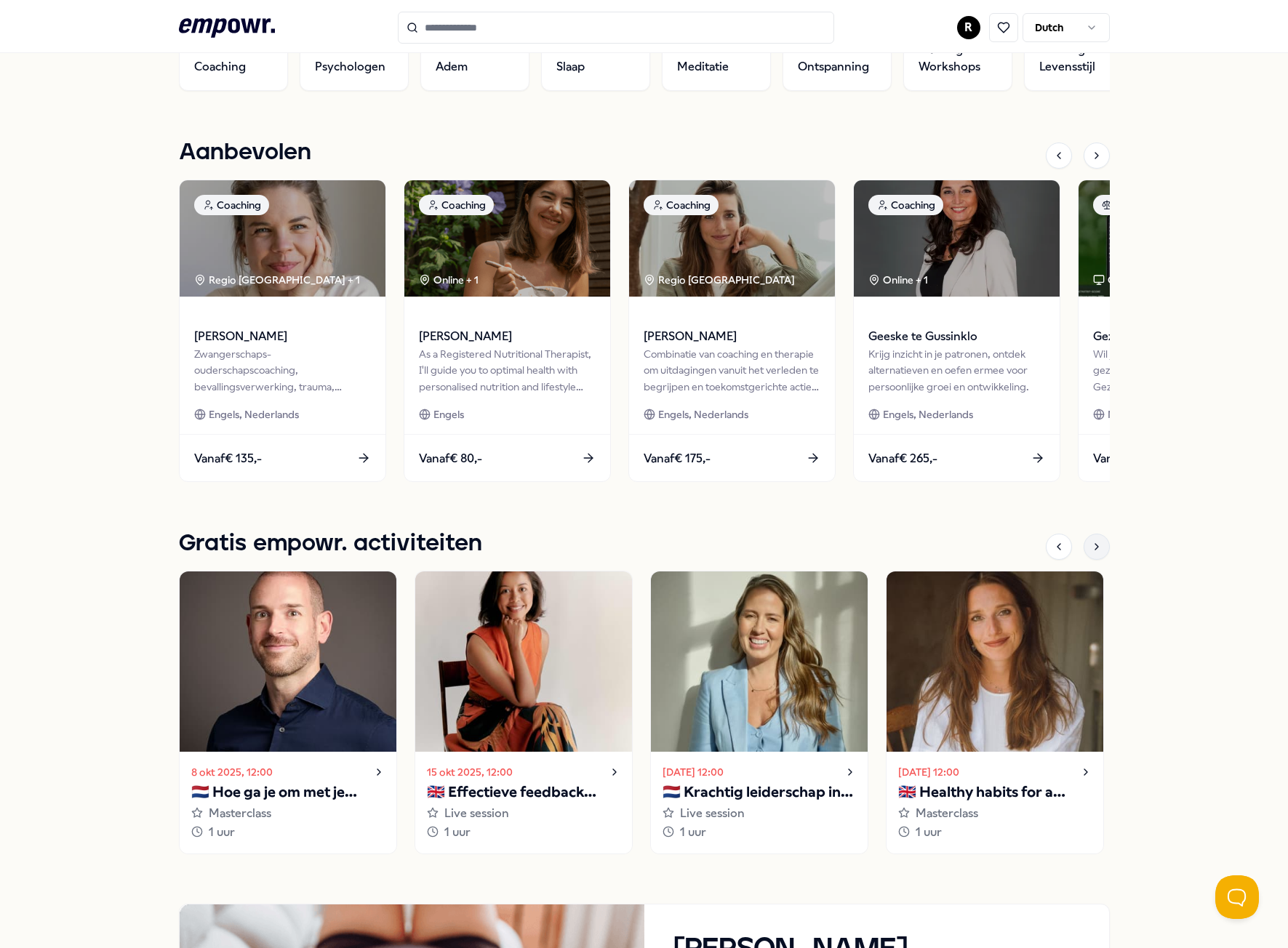
click at [1094, 551] on icon at bounding box center [1097, 547] width 12 height 12
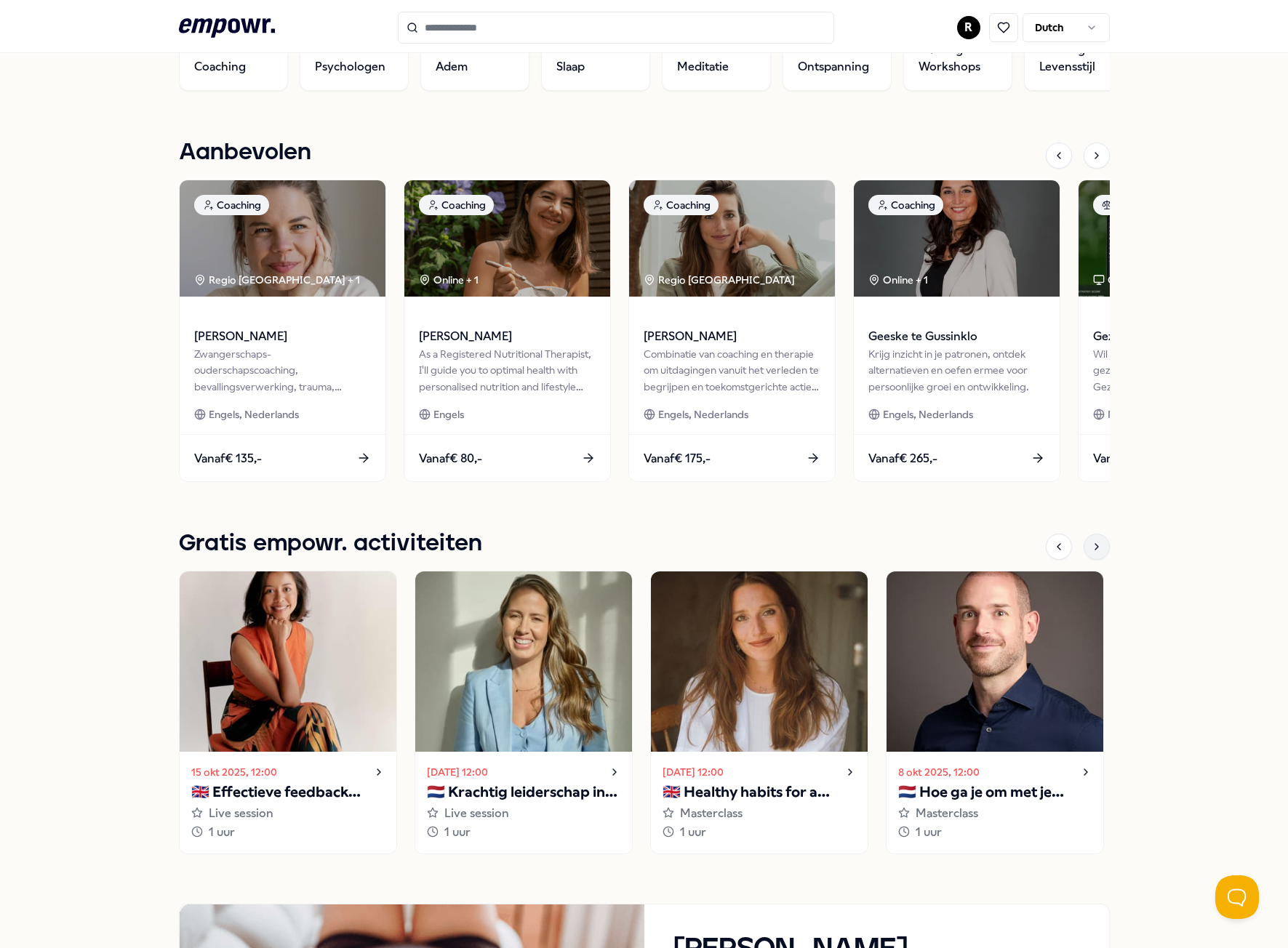
click at [1094, 551] on icon at bounding box center [1097, 547] width 12 height 12
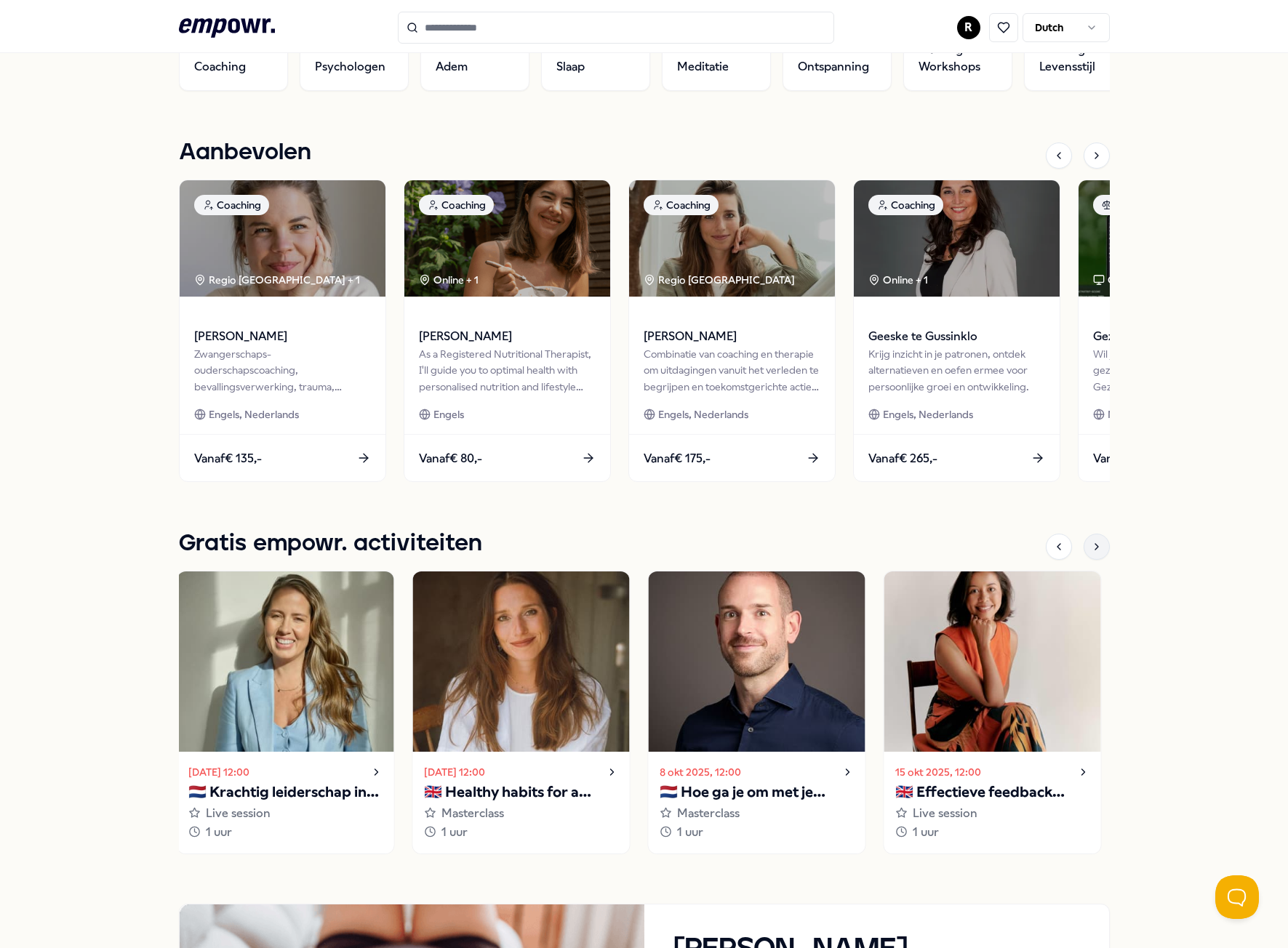
click at [1094, 551] on icon at bounding box center [1097, 547] width 12 height 12
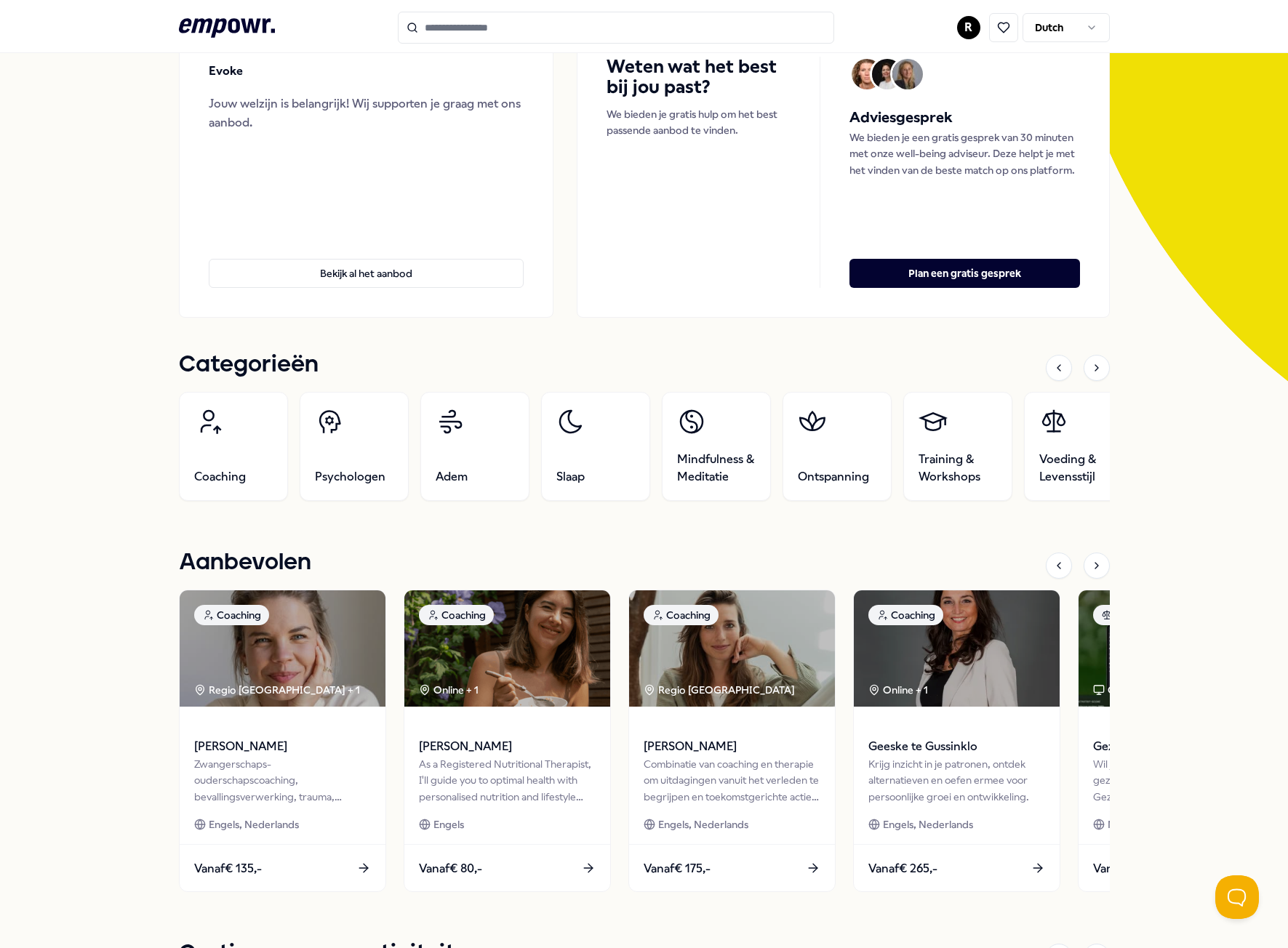
scroll to position [0, 0]
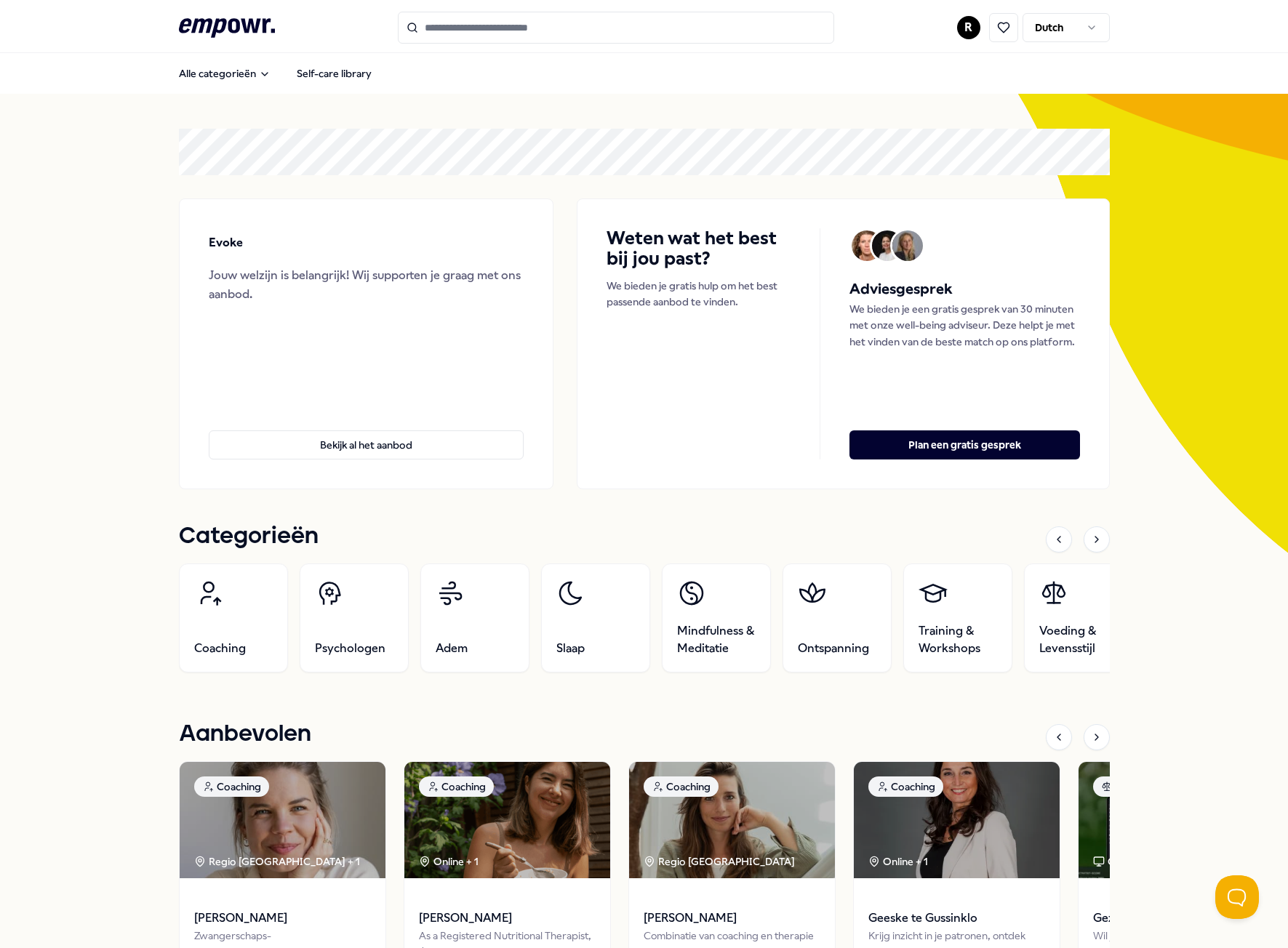
click at [226, 27] on icon at bounding box center [227, 27] width 96 height 18
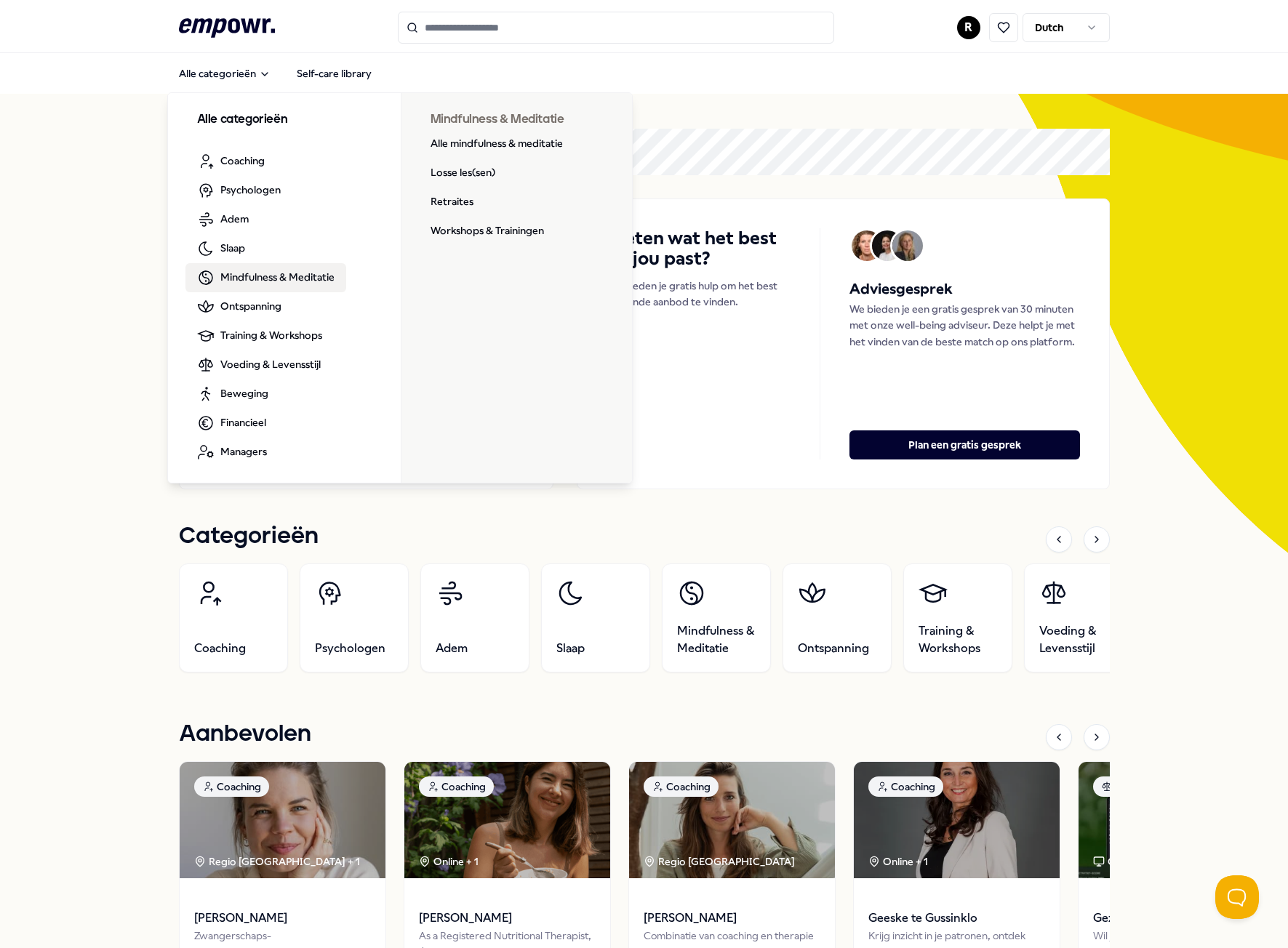
drag, startPoint x: 166, startPoint y: 293, endPoint x: 108, endPoint y: 328, distance: 67.7
click at [239, 422] on span "Financieel" at bounding box center [242, 422] width 46 height 16
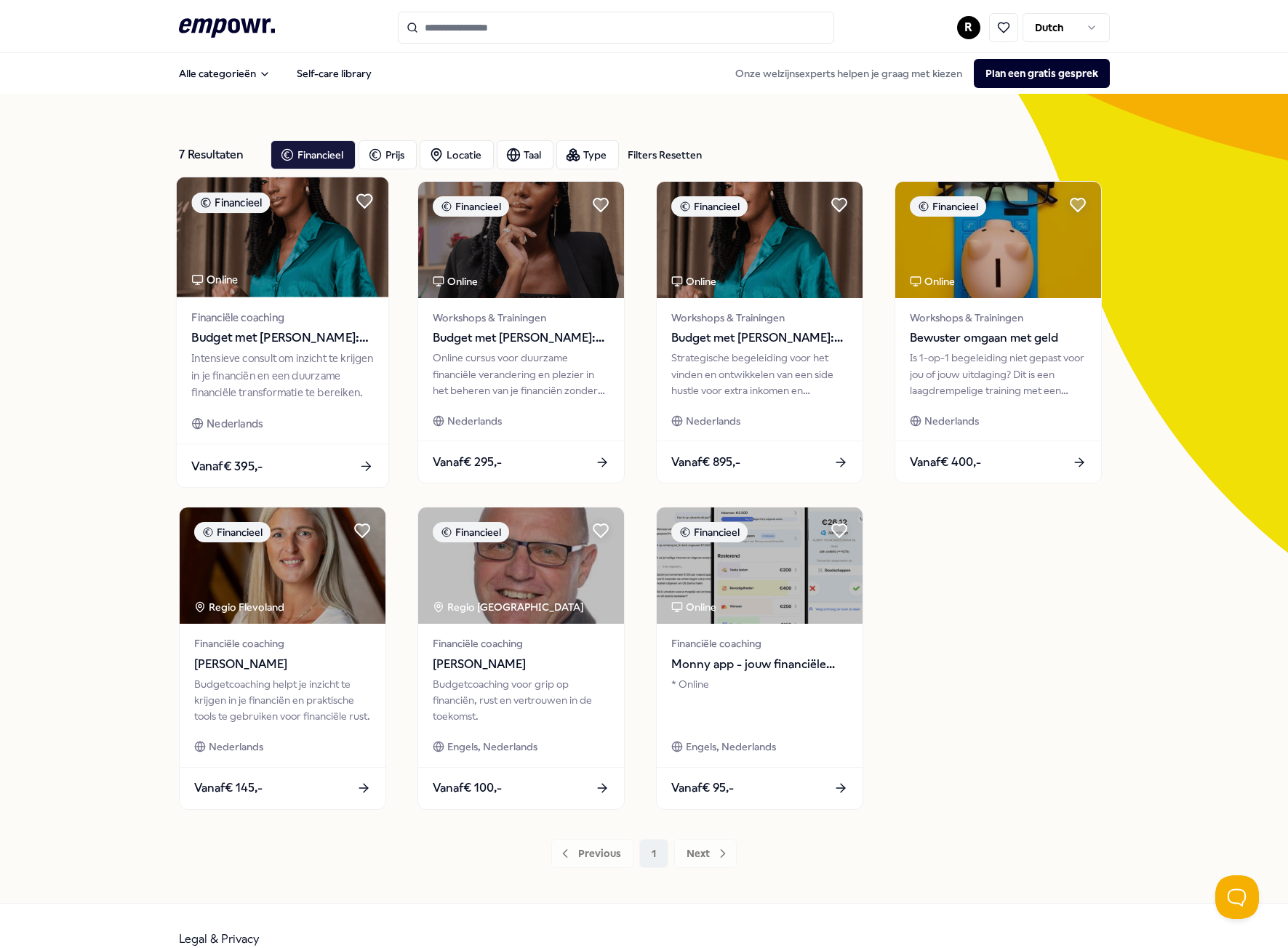
click at [313, 290] on img at bounding box center [281, 237] width 211 height 120
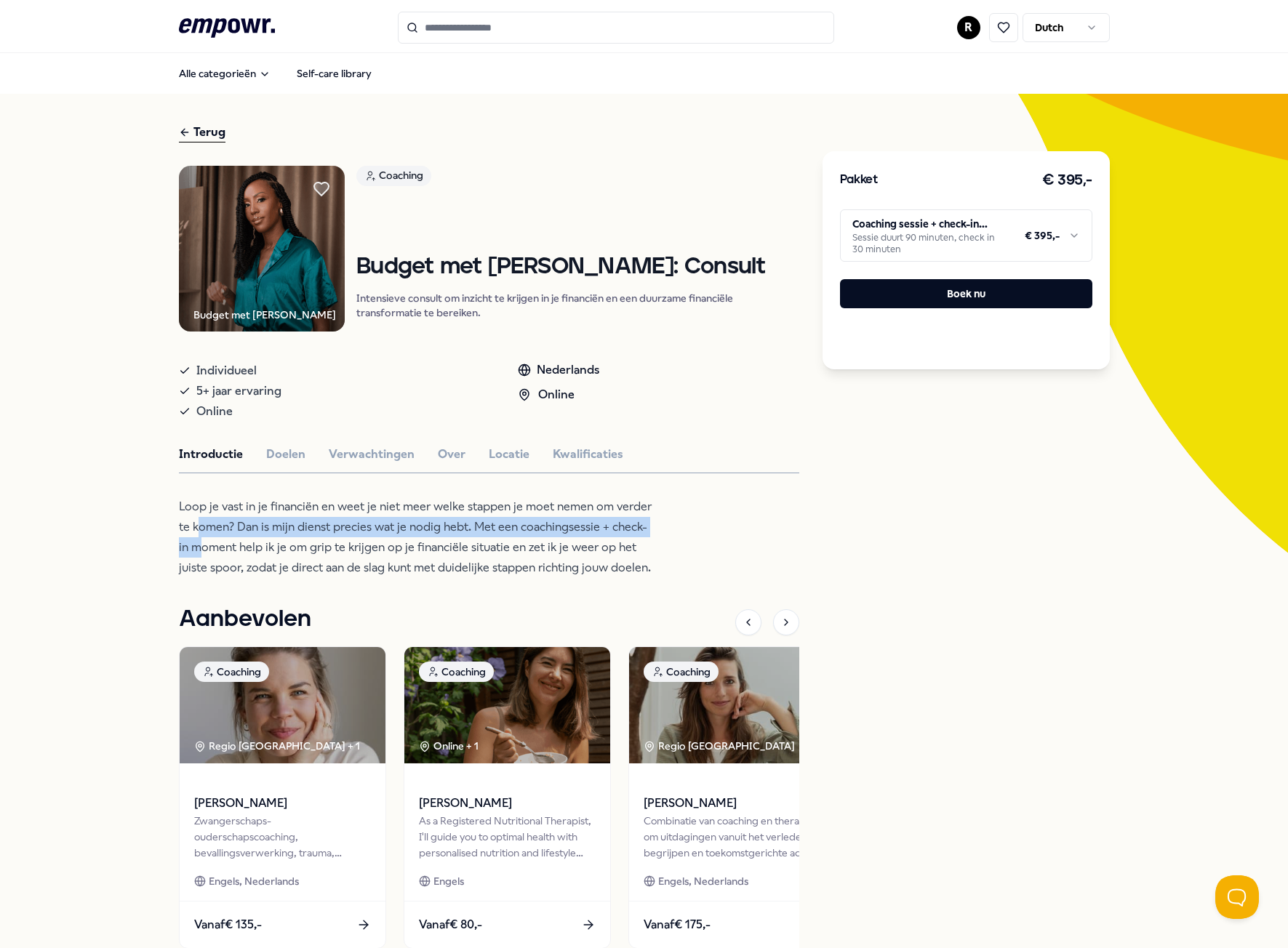
drag, startPoint x: 194, startPoint y: 527, endPoint x: 198, endPoint y: 548, distance: 21.4
click at [198, 548] on p "Loop je vast in je financiën en weet je niet meer welke stappen je moet nemen o…" at bounding box center [416, 537] width 473 height 82
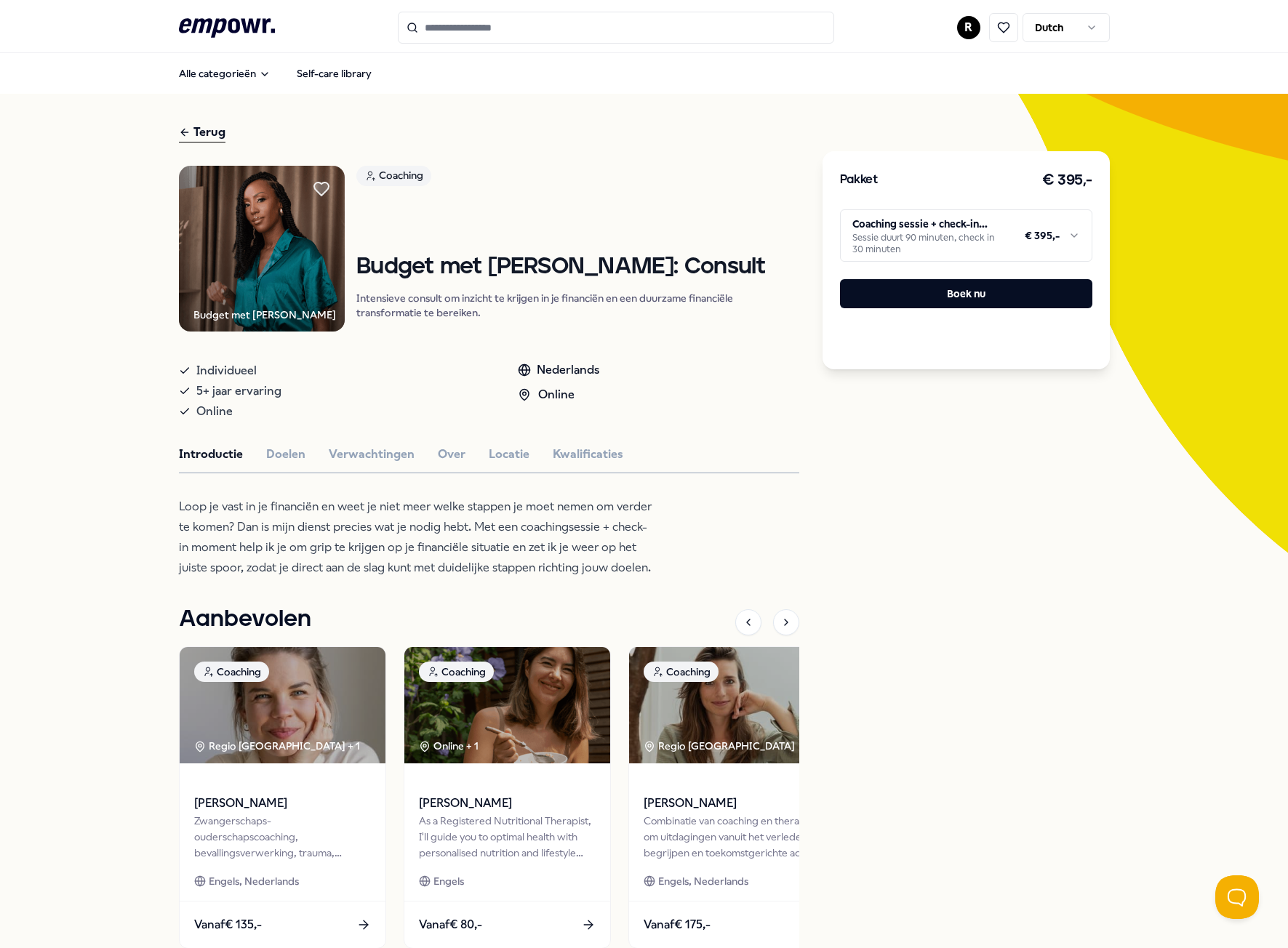
drag, startPoint x: 162, startPoint y: 559, endPoint x: 101, endPoint y: 576, distance: 63.3
click at [104, 576] on div "Terug Budget met Danie Coaching Budget met [PERSON_NAME]: Consult Intensieve co…" at bounding box center [644, 542] width 1288 height 898
click at [217, 31] on icon at bounding box center [227, 27] width 96 height 18
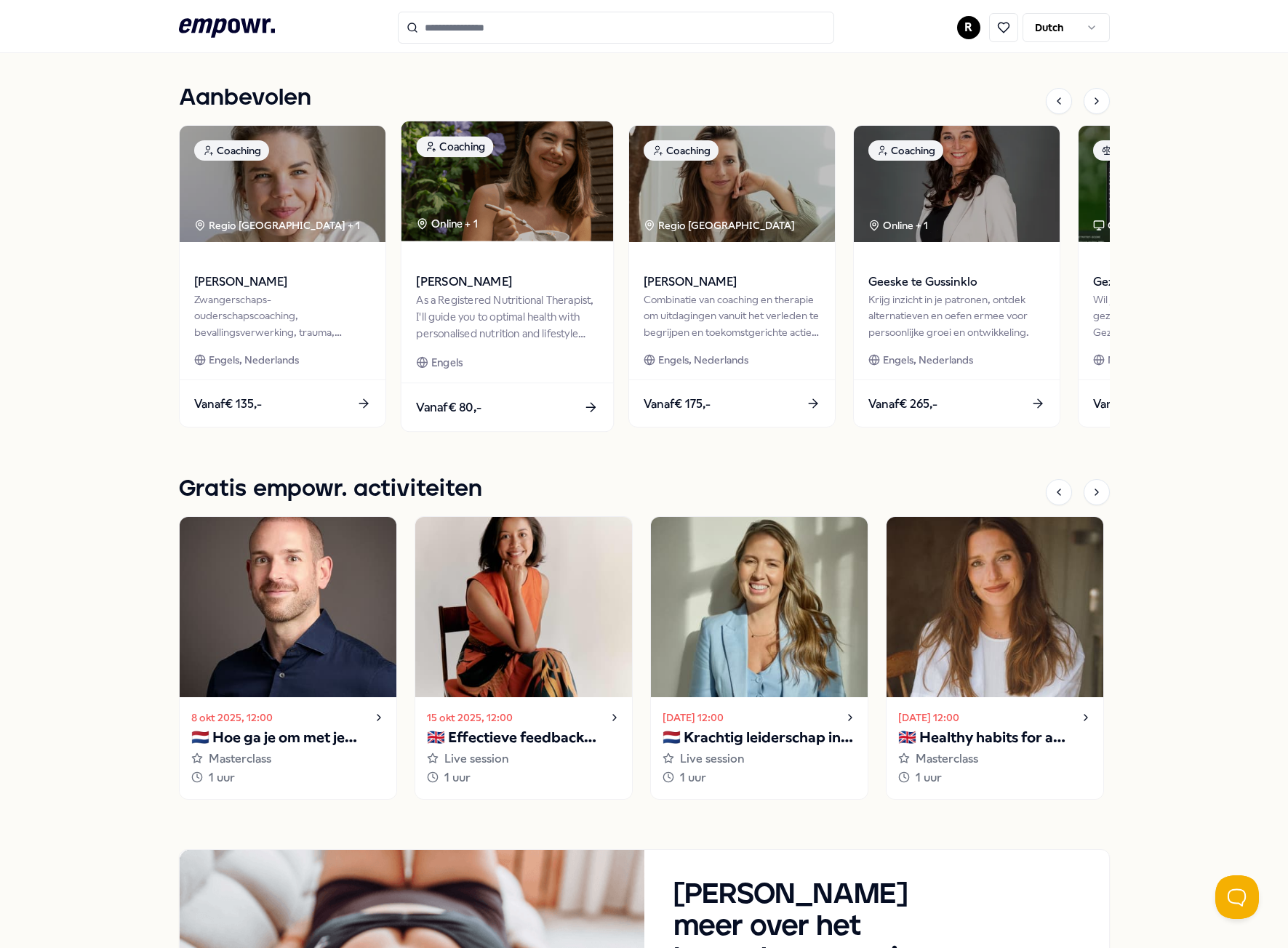
scroll to position [601, 0]
